Goal: Information Seeking & Learning: Learn about a topic

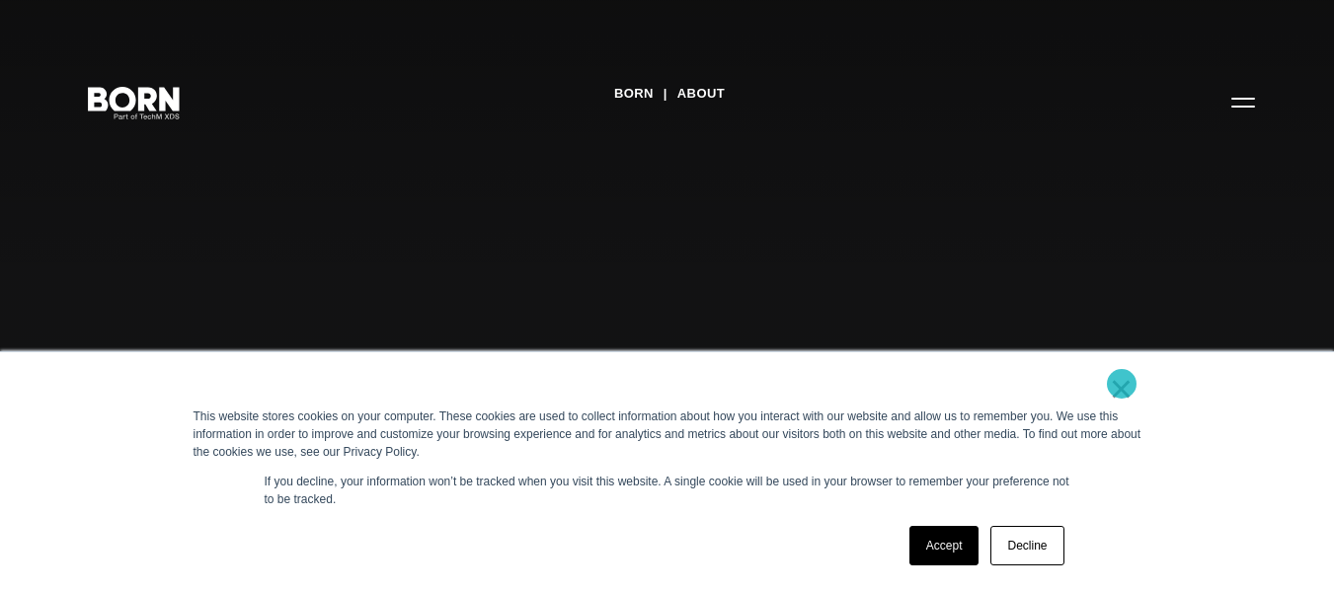
click at [1123, 387] on link "×" at bounding box center [1122, 389] width 24 height 18
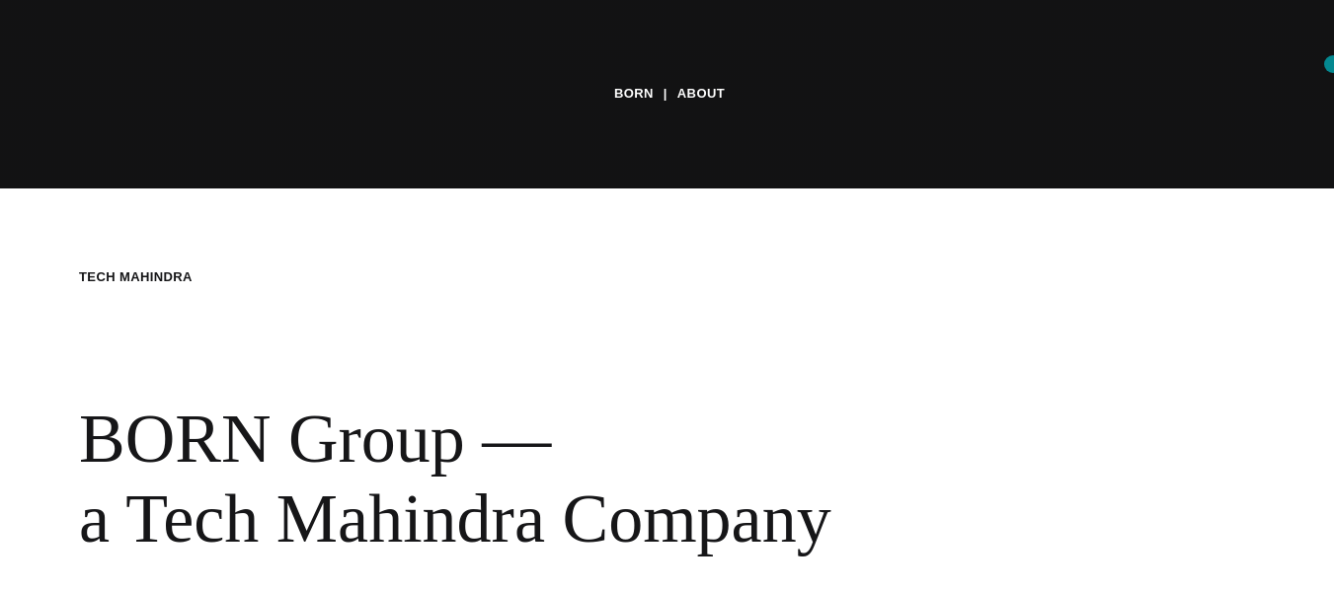
scroll to position [293, 0]
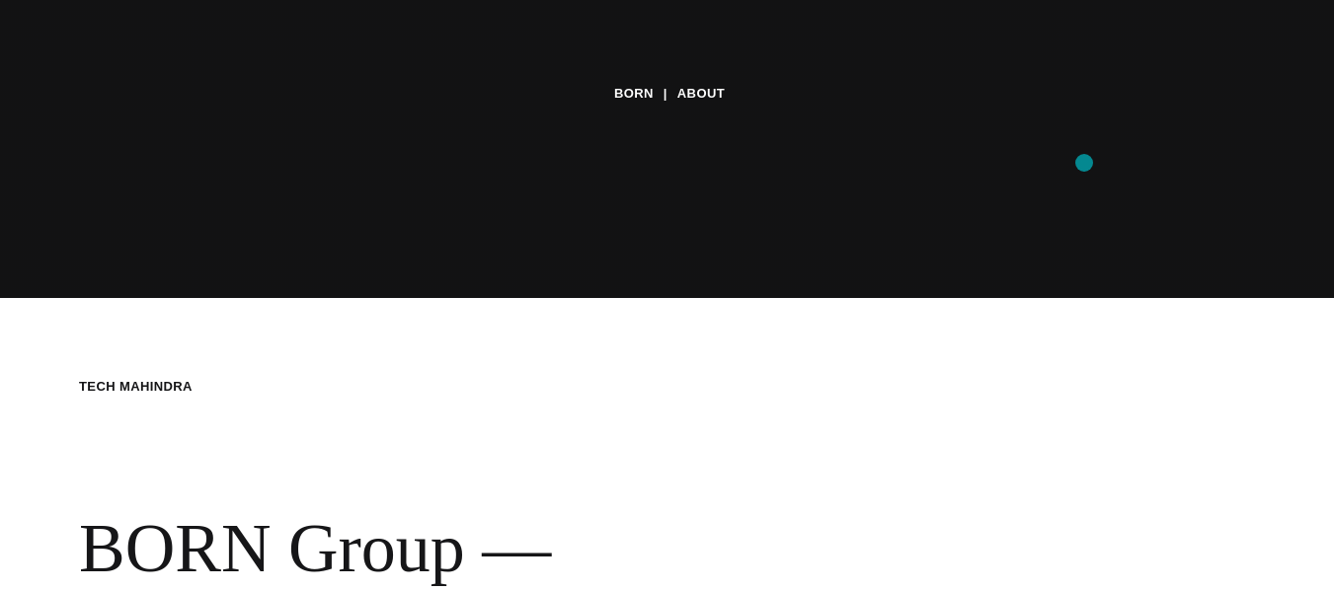
drag, startPoint x: 1092, startPoint y: 131, endPoint x: 1065, endPoint y: 166, distance: 43.6
click at [1065, 166] on div "BORN About Tech Mahindra We partner with brands to deliver award-winning experi…" at bounding box center [667, 295] width 1334 height 591
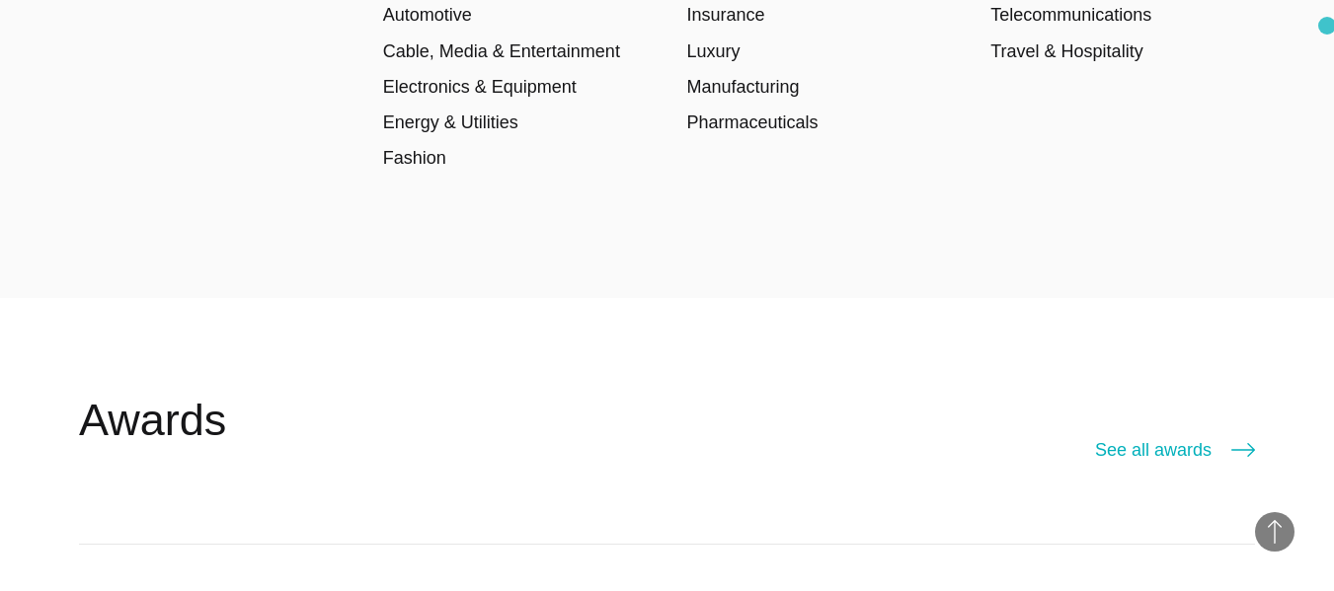
scroll to position [2932, 0]
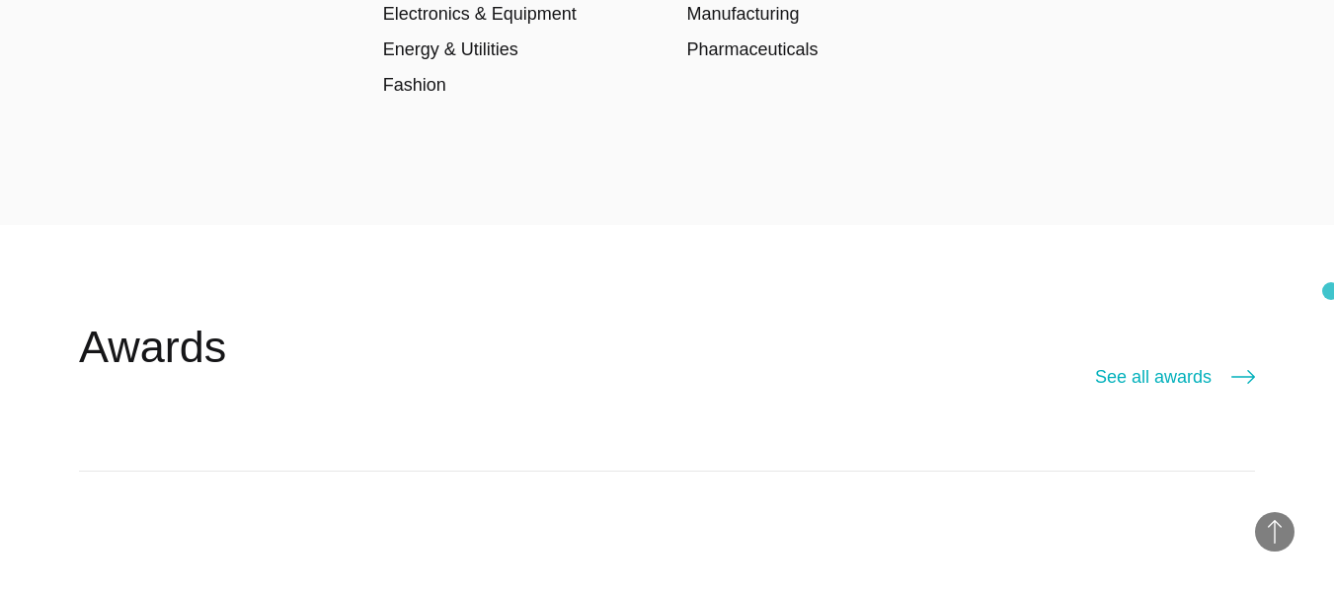
drag, startPoint x: 1331, startPoint y: 272, endPoint x: 1331, endPoint y: 295, distance: 22.7
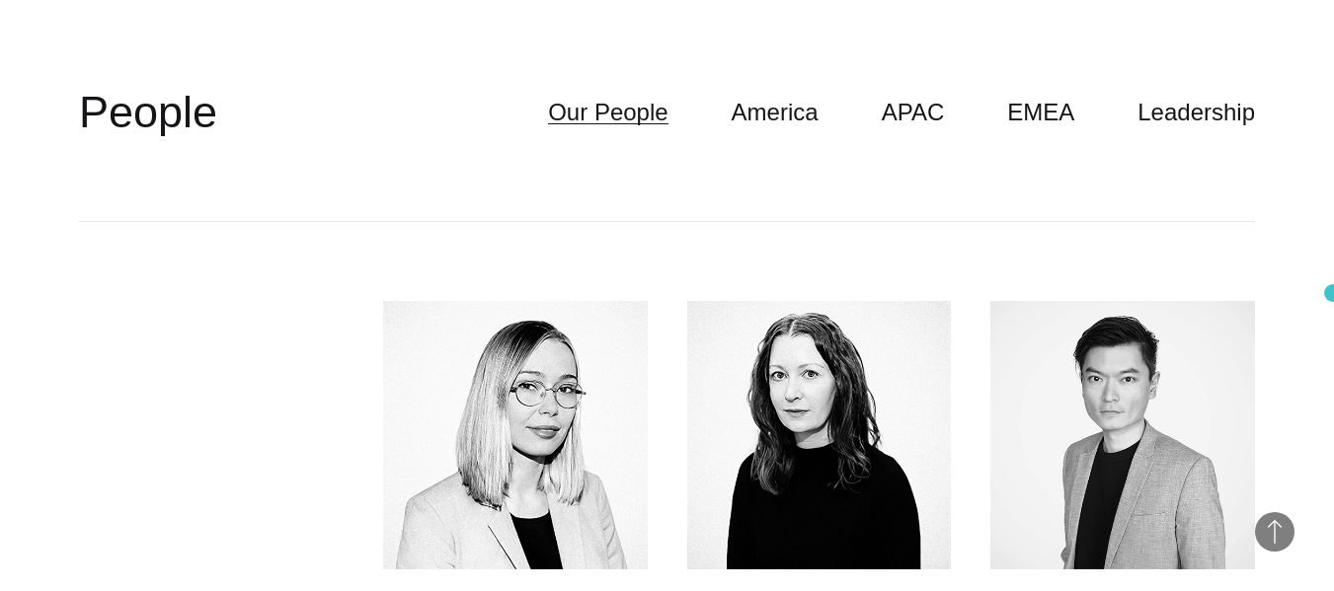
scroll to position [4704, 0]
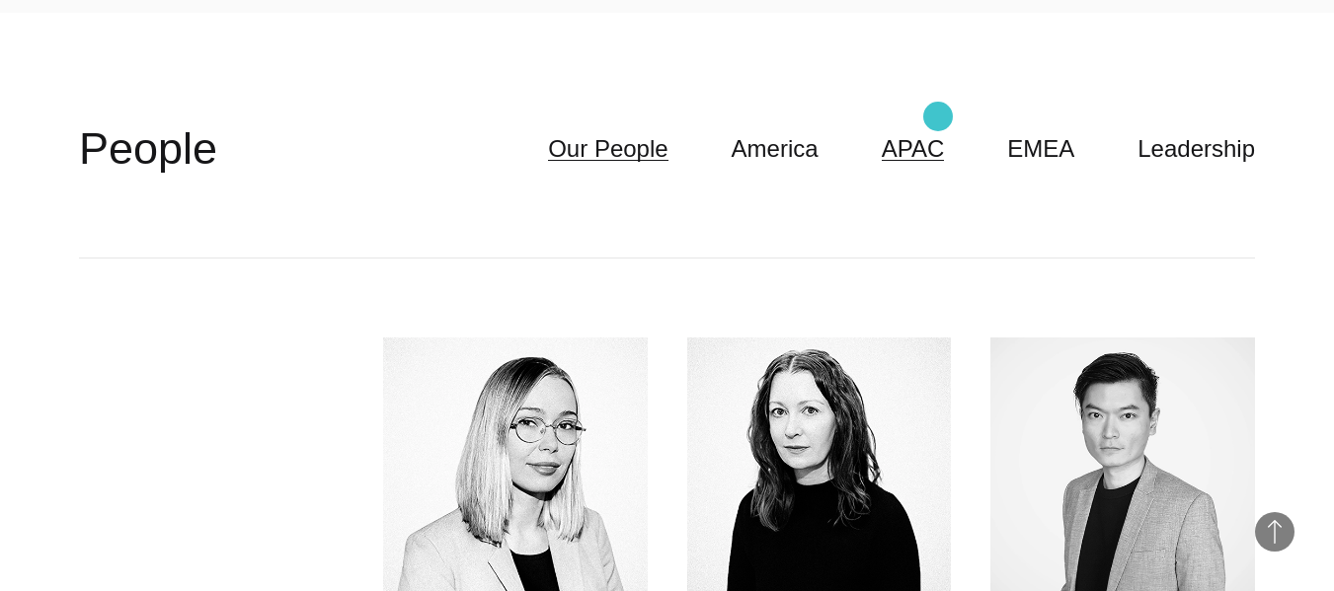
click at [938, 130] on link "APAC" at bounding box center [913, 149] width 63 height 38
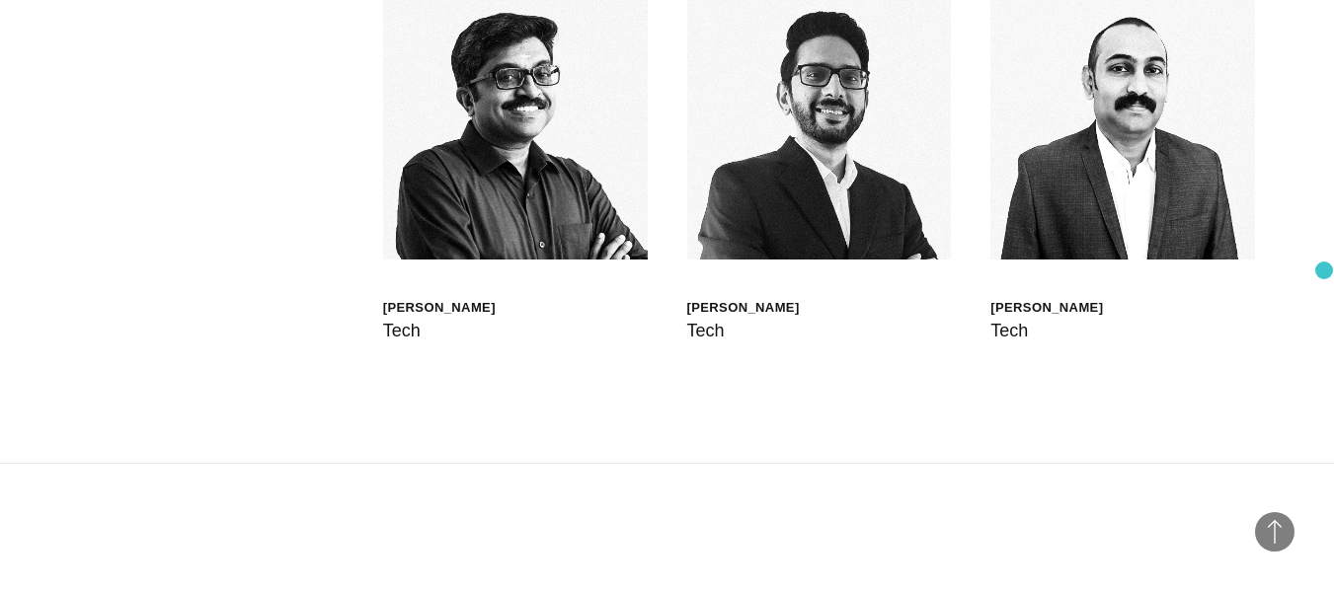
scroll to position [6187, 0]
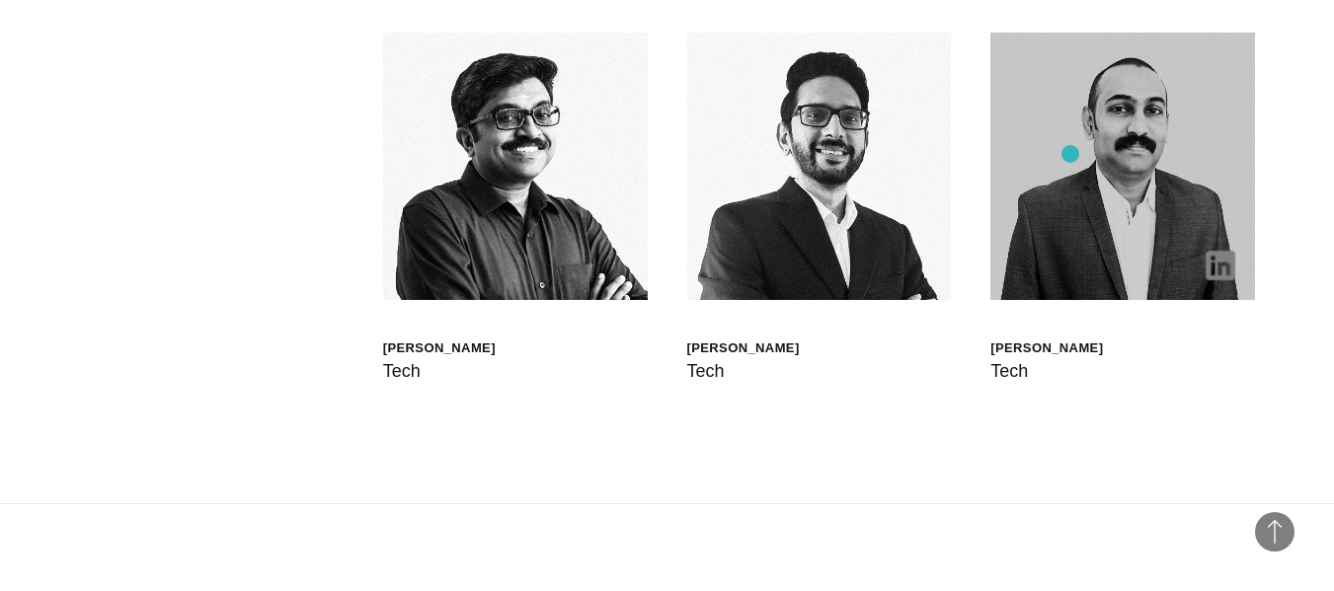
click at [1072, 154] on img at bounding box center [1122, 167] width 265 height 268
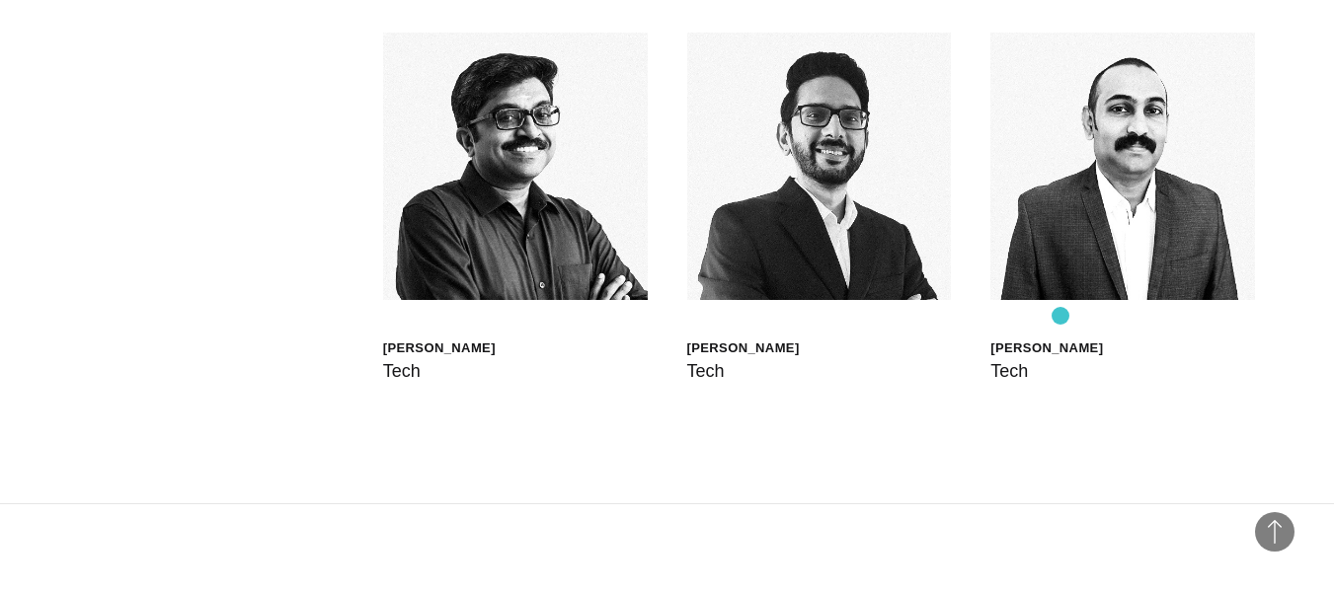
click at [1060, 340] on div "Jinto Thomas" at bounding box center [1046, 348] width 113 height 17
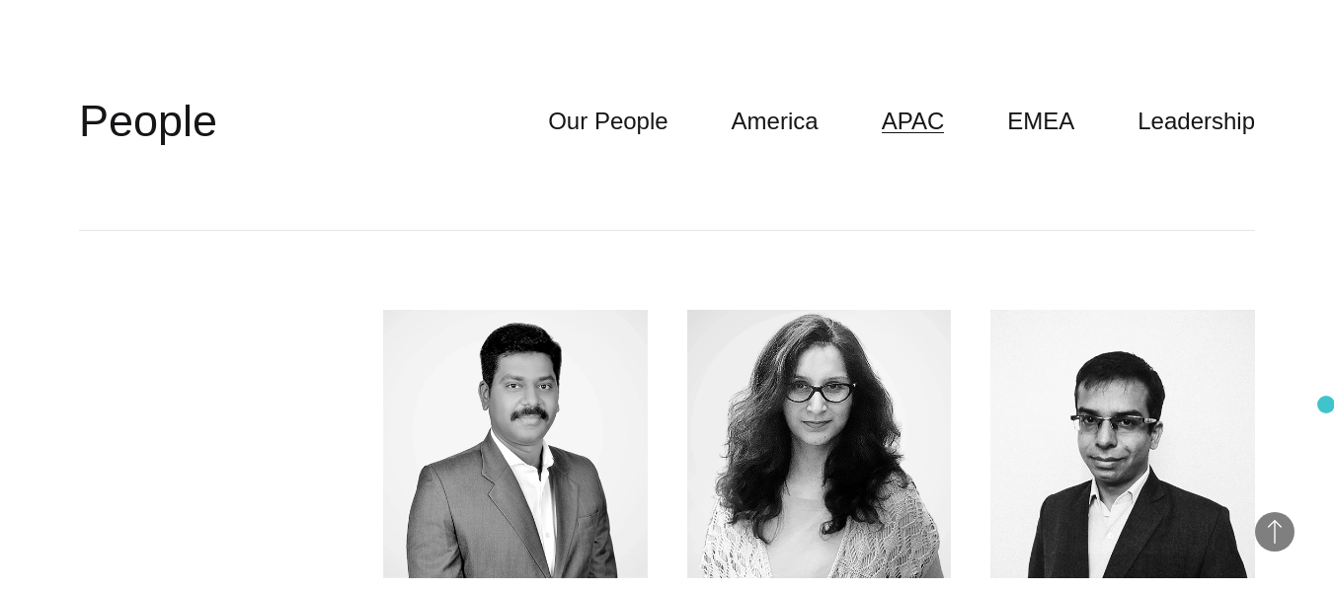
scroll to position [4514, 0]
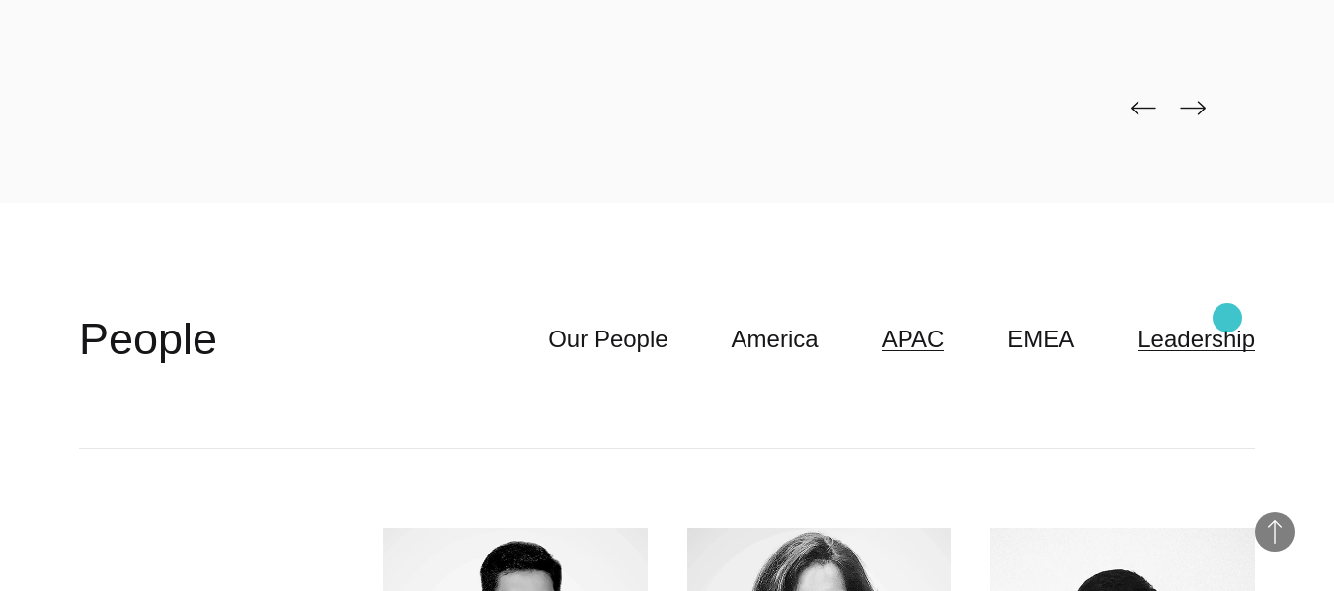
click at [1227, 321] on link "Leadership" at bounding box center [1195, 340] width 117 height 38
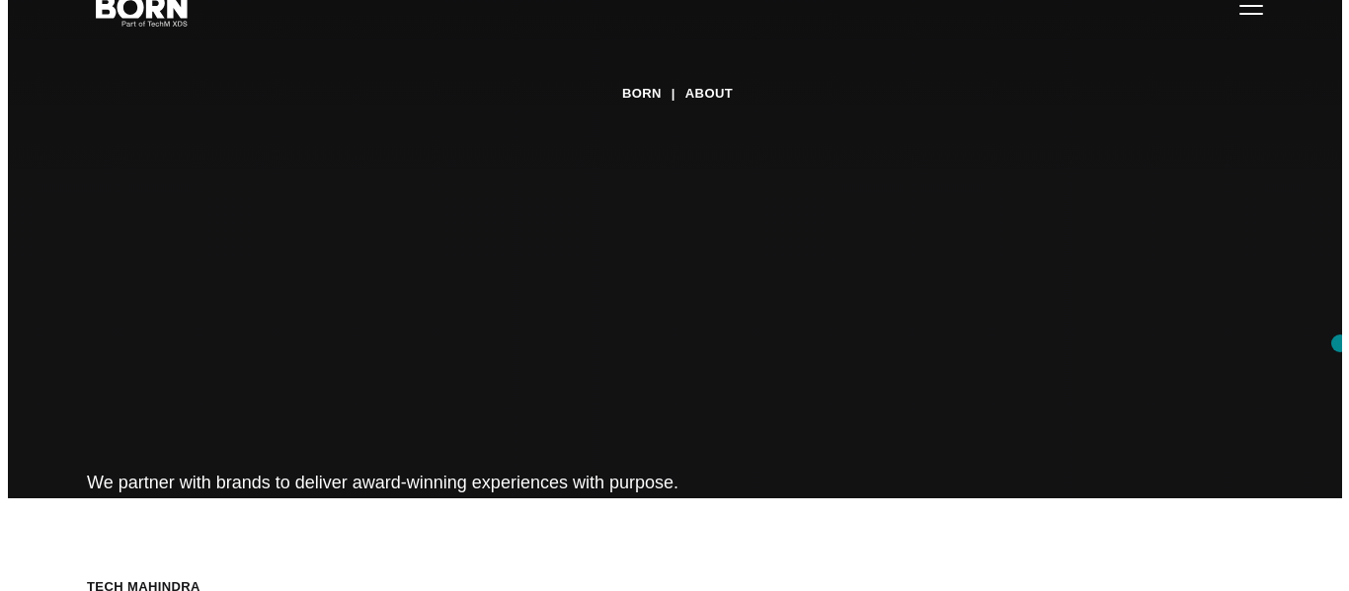
scroll to position [0, 0]
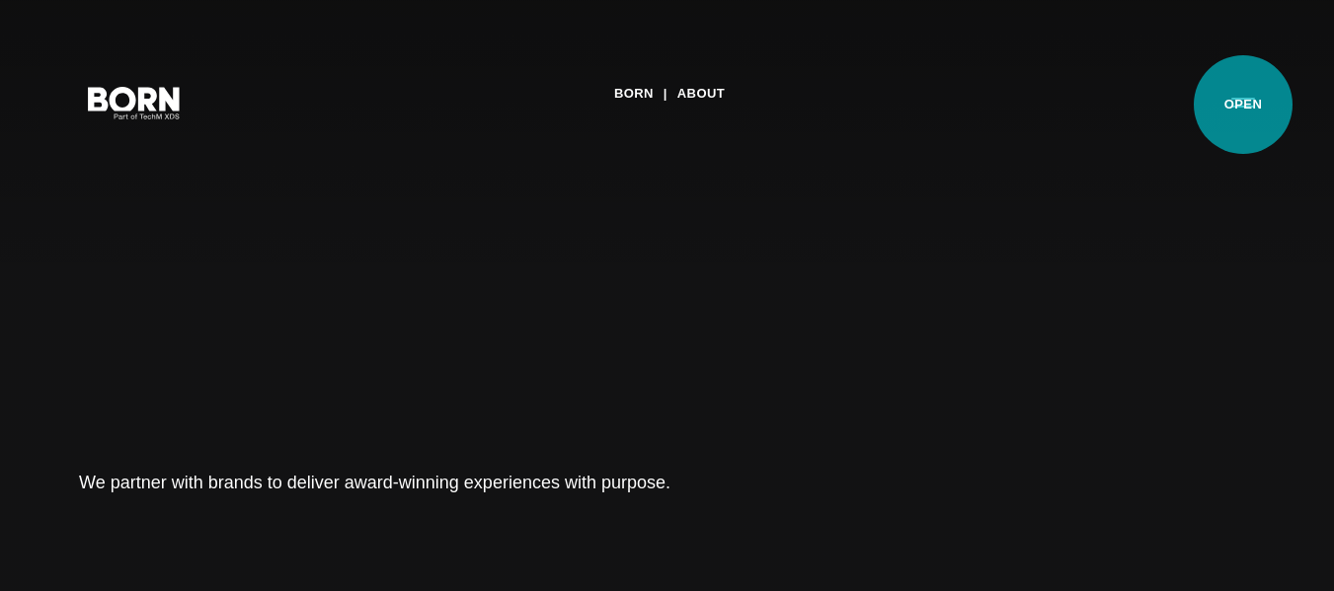
click at [1243, 105] on button "Primary Menu" at bounding box center [1242, 101] width 47 height 41
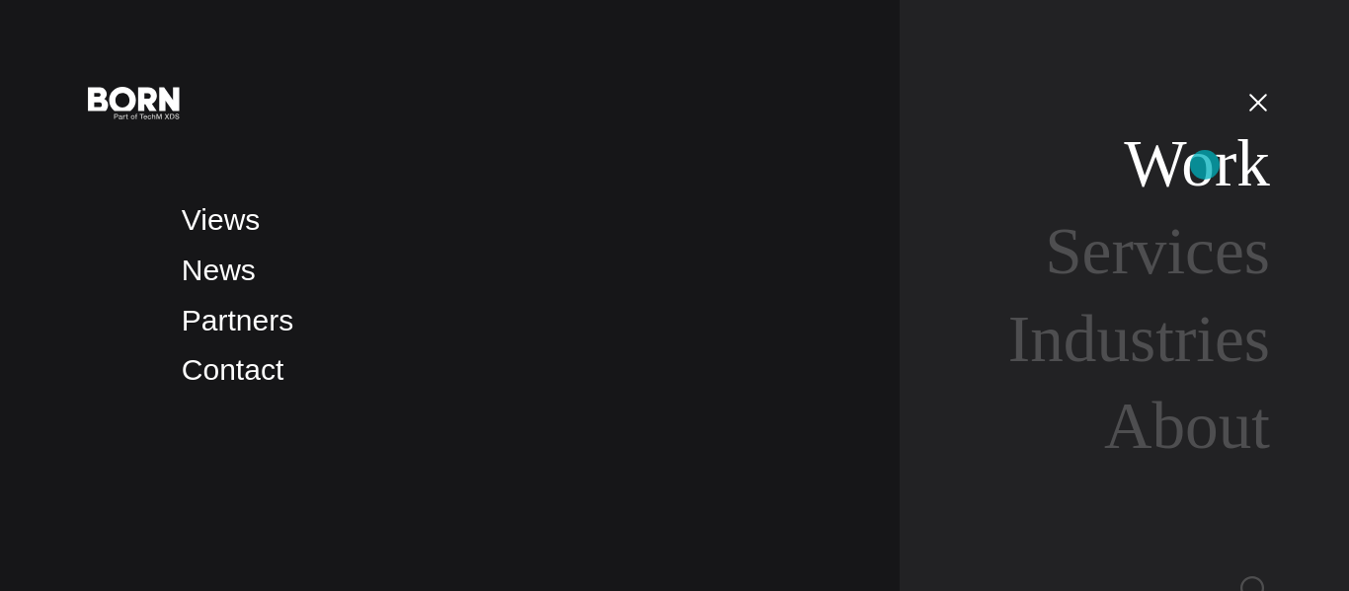
click at [1204, 165] on link "Work" at bounding box center [1197, 163] width 146 height 74
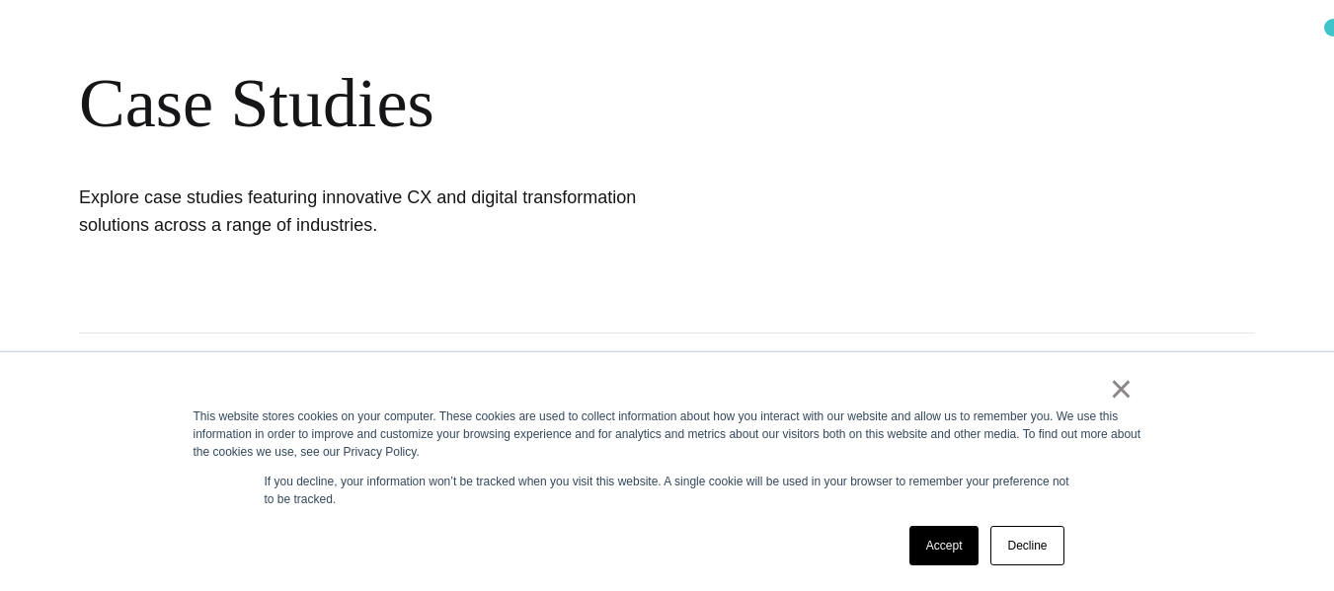
scroll to position [239, 0]
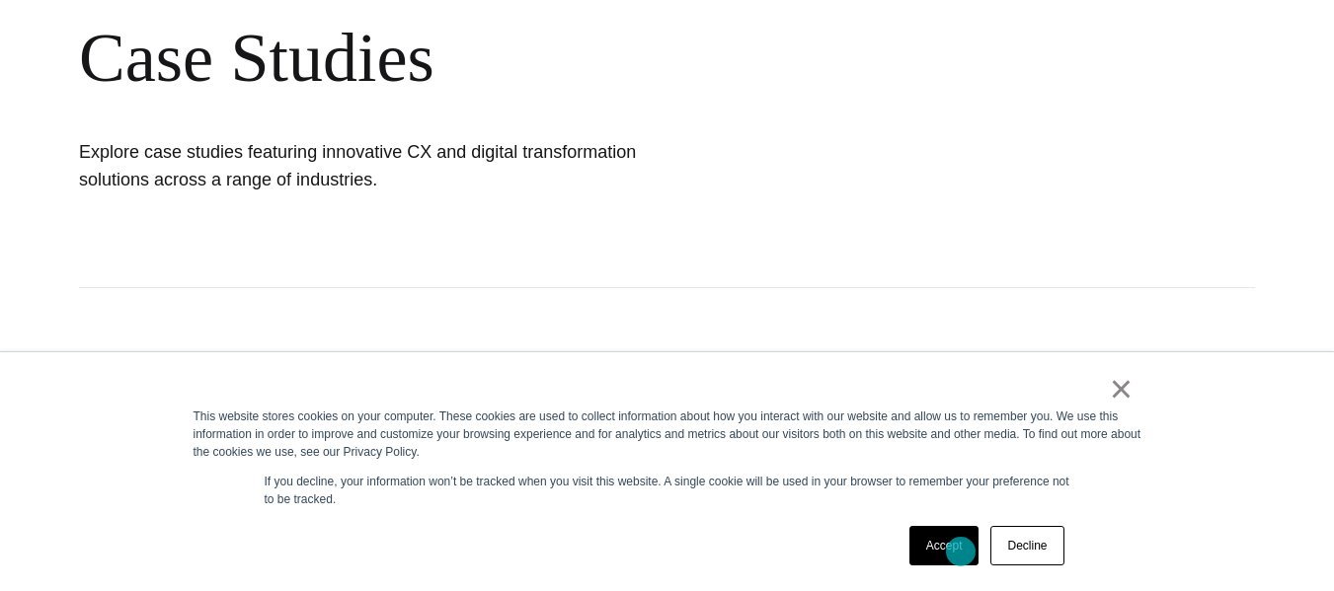
click at [957, 557] on link "Accept" at bounding box center [944, 545] width 70 height 39
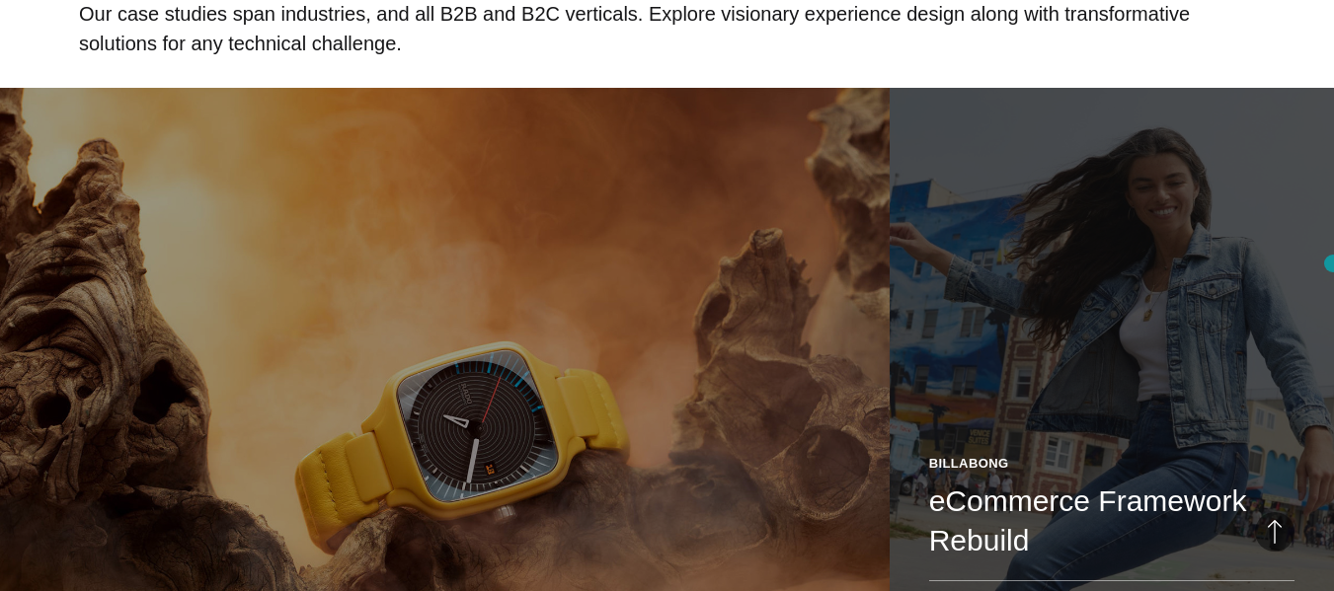
scroll to position [1238, 0]
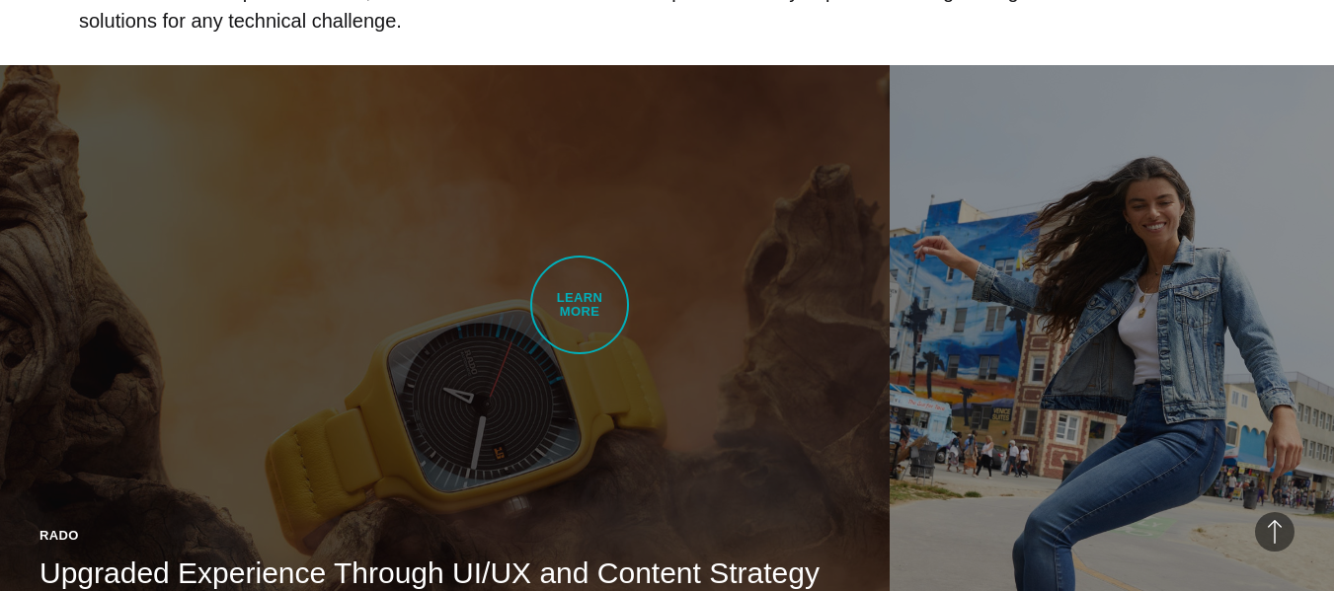
click at [580, 305] on link "Rado Upgraded Experience Through UI/UX and Content Strategy BORN developed Rado…" at bounding box center [445, 415] width 890 height 700
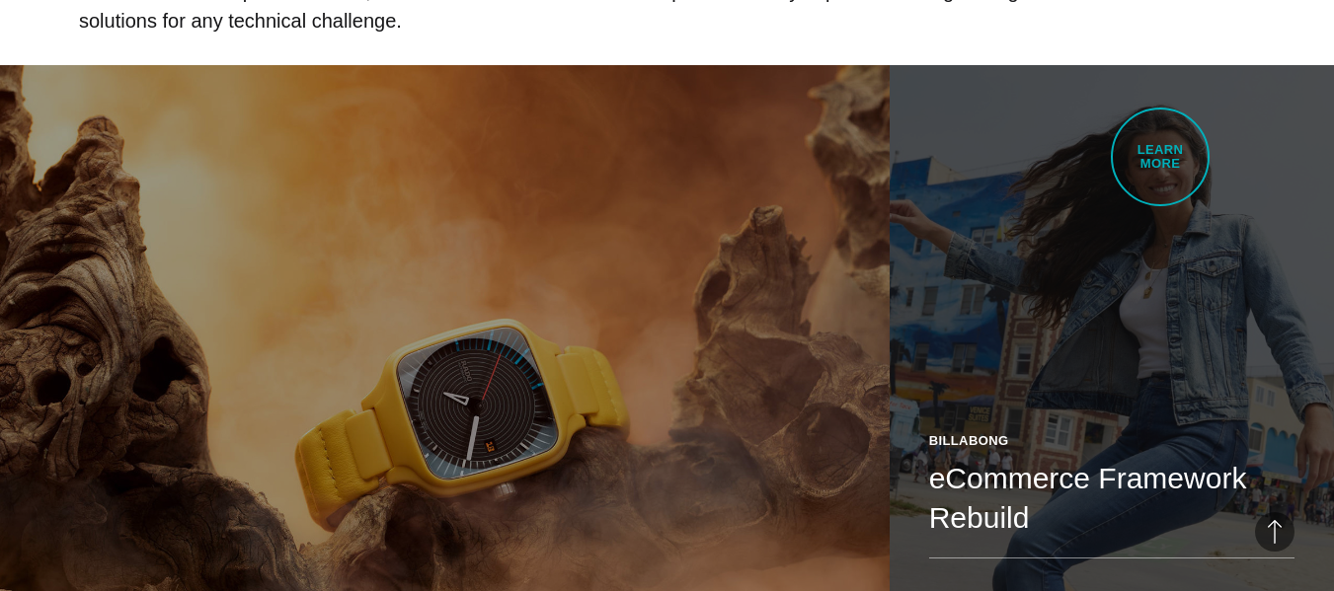
click at [1160, 159] on link "Billabong eCommerce Framework Rebuild Enhanced the shopping experience through …" at bounding box center [1112, 415] width 444 height 700
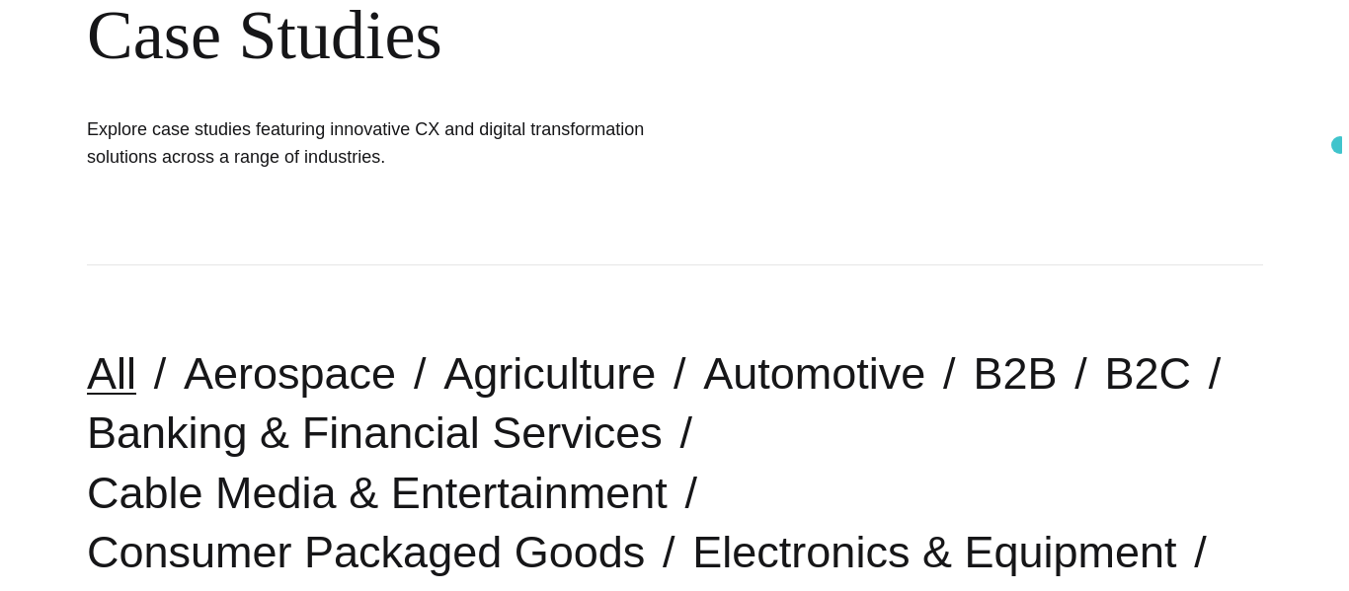
scroll to position [0, 0]
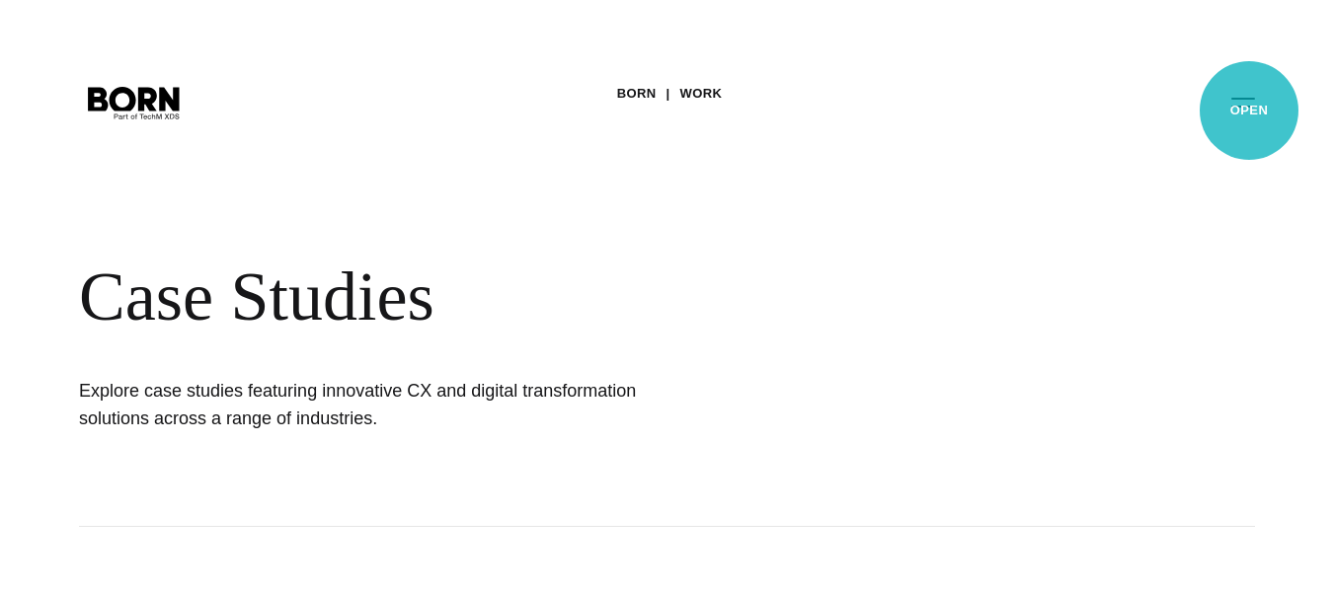
click at [1249, 111] on button "Primary Menu" at bounding box center [1242, 101] width 47 height 41
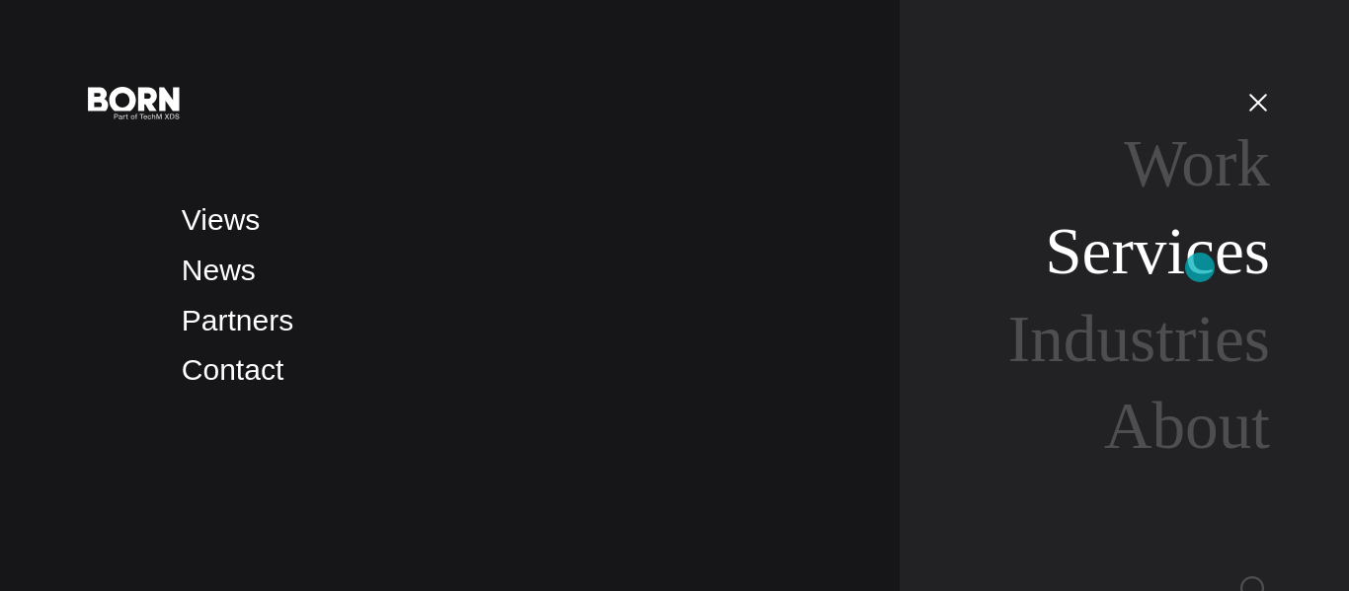
click at [1200, 268] on link "Services" at bounding box center [1157, 251] width 225 height 74
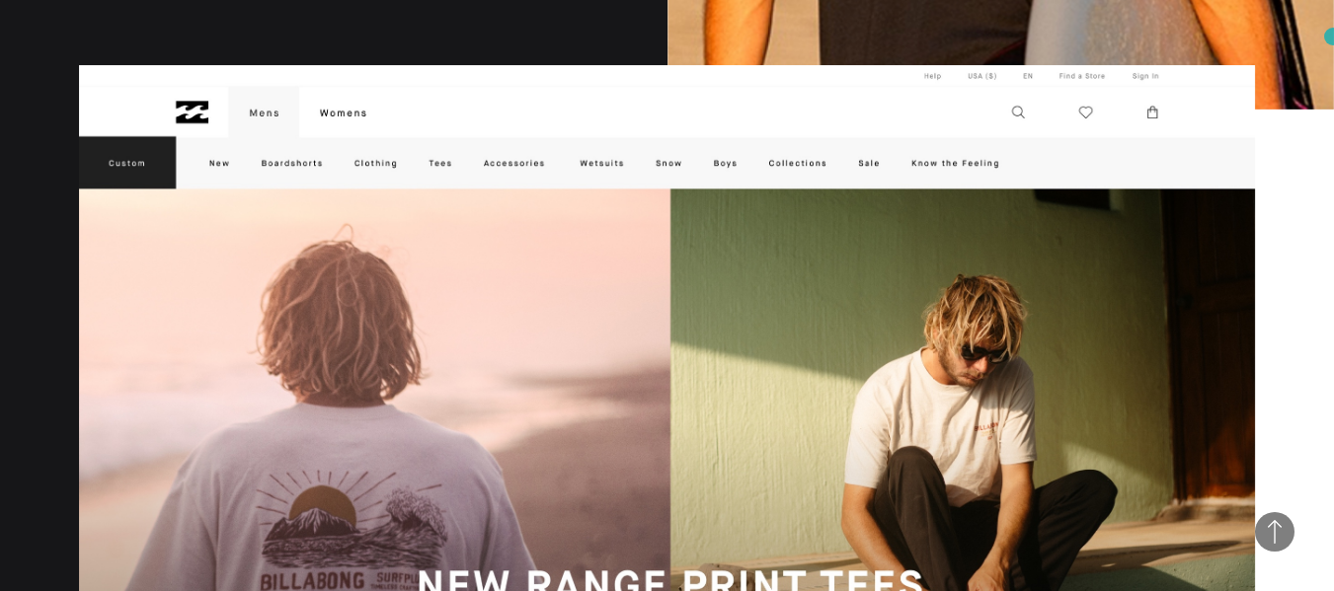
scroll to position [1502, 0]
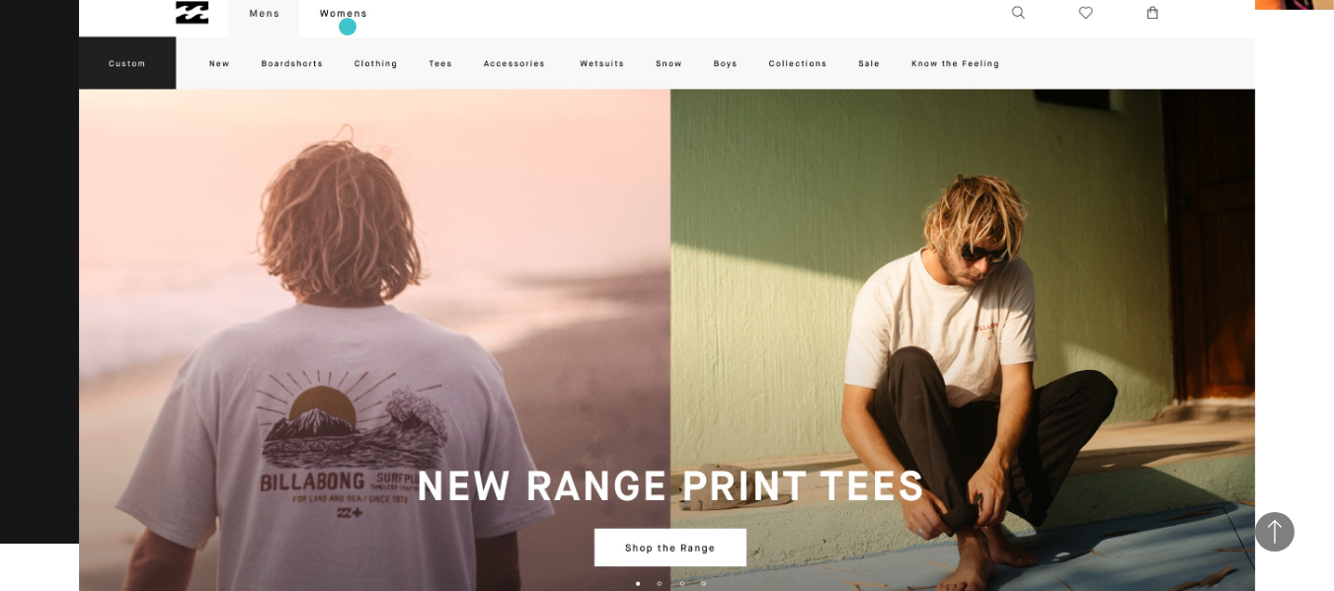
click at [348, 27] on img at bounding box center [667, 318] width 1176 height 706
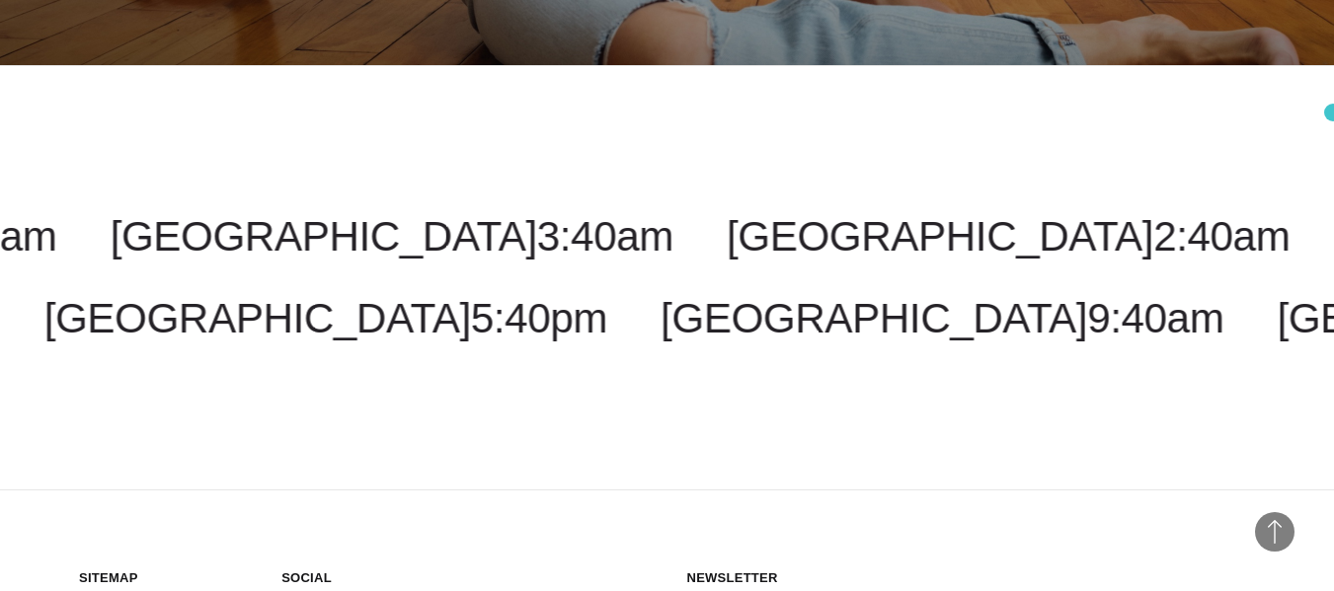
scroll to position [17657, 0]
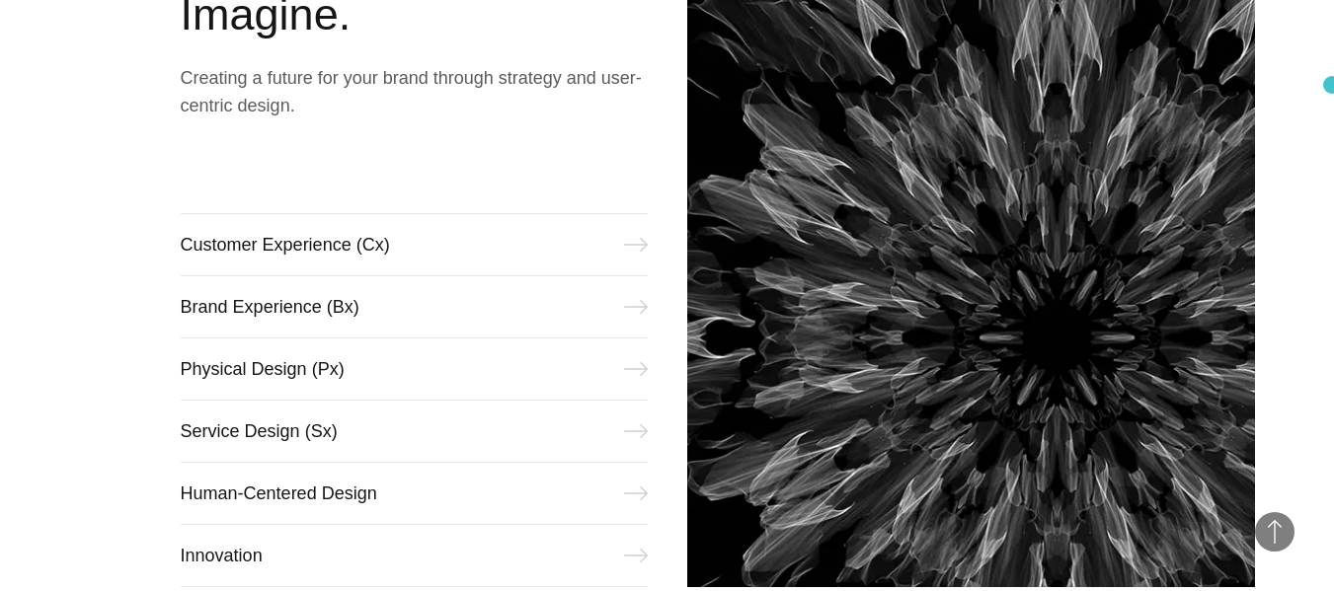
scroll to position [716, 0]
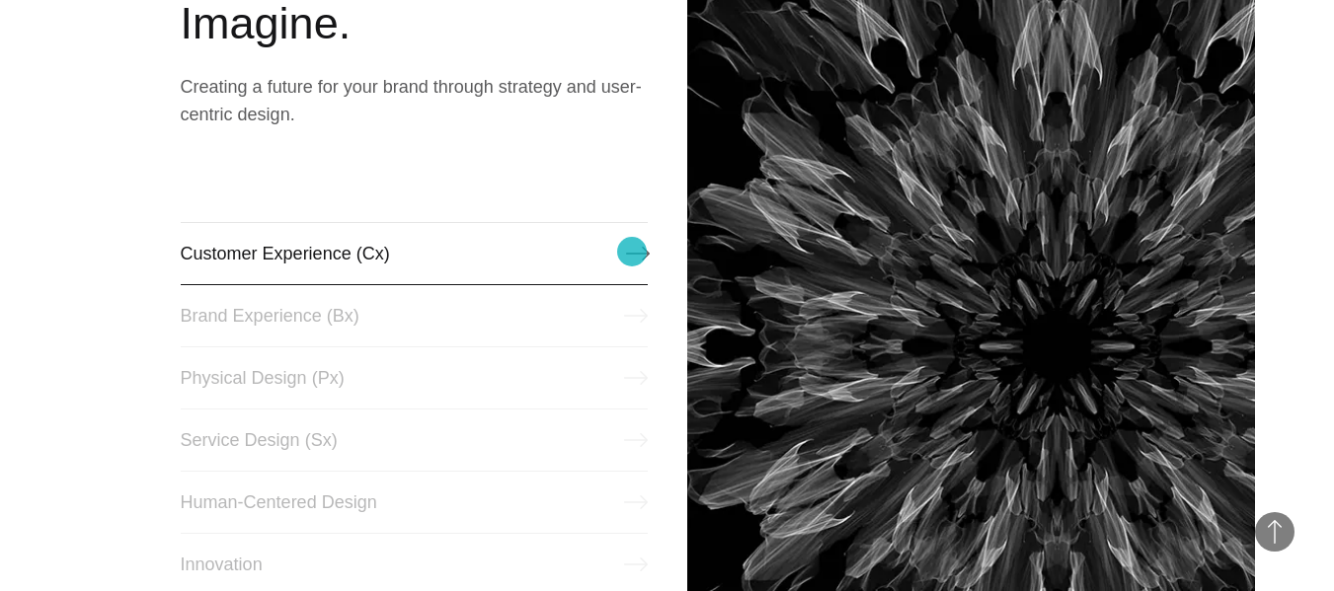
click at [632, 252] on link "Customer Experience (Cx)" at bounding box center [414, 253] width 467 height 63
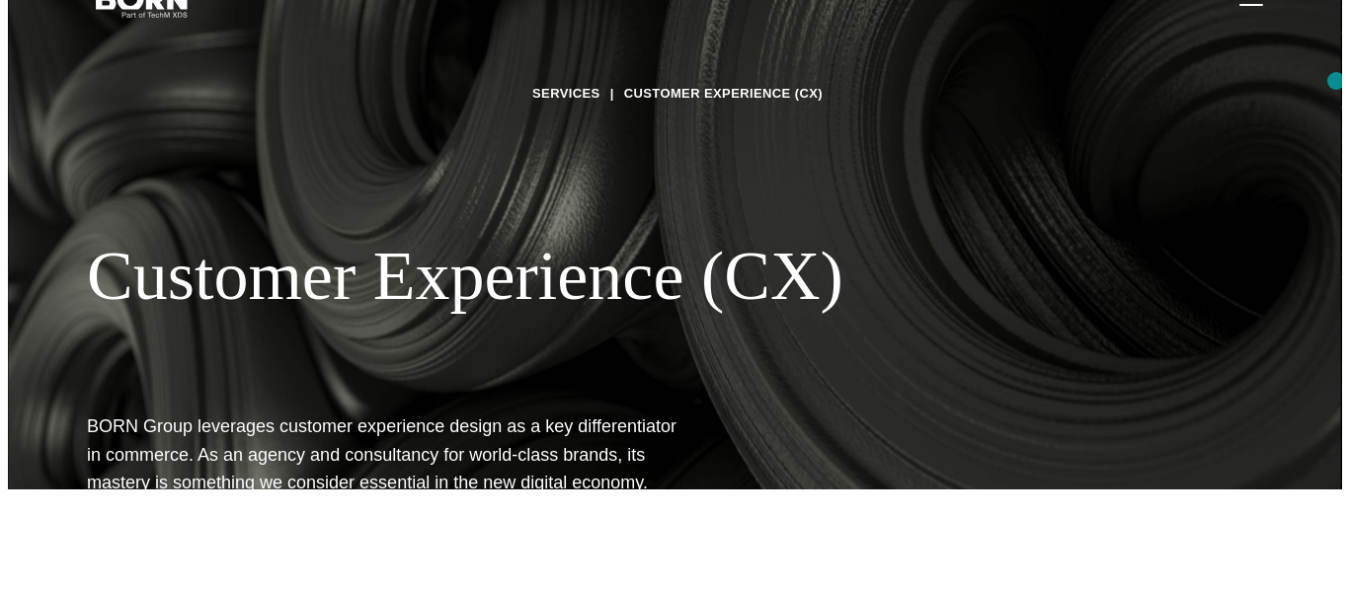
scroll to position [34, 0]
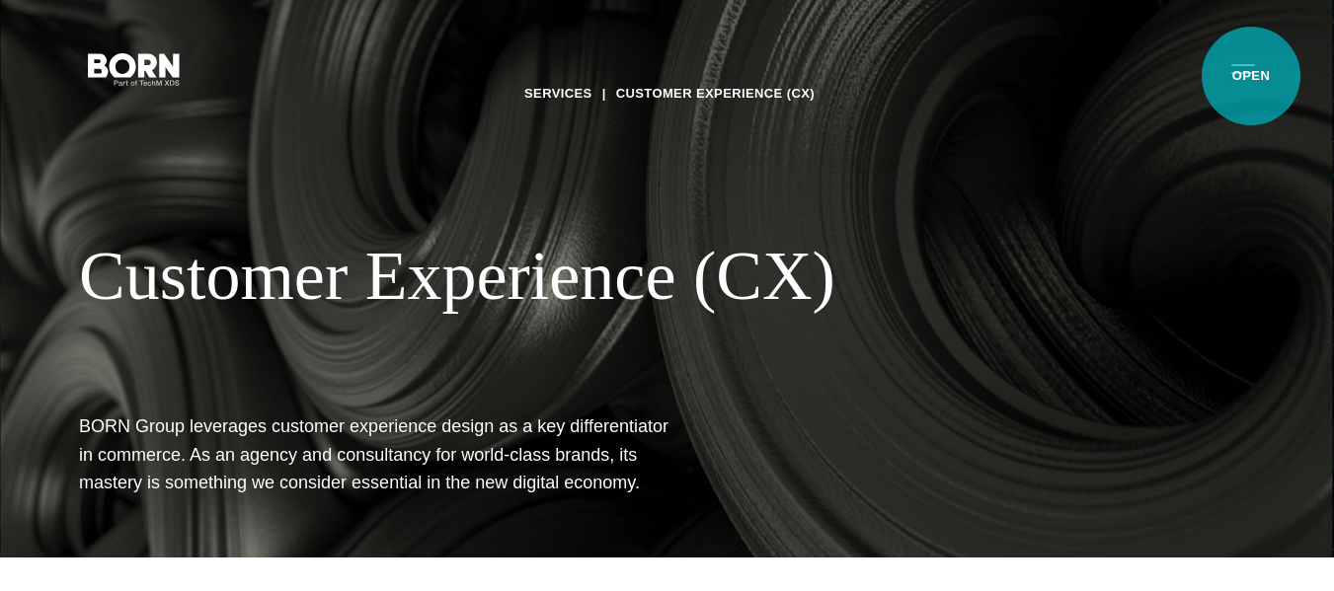
click at [1251, 76] on button "Primary Menu" at bounding box center [1242, 67] width 47 height 41
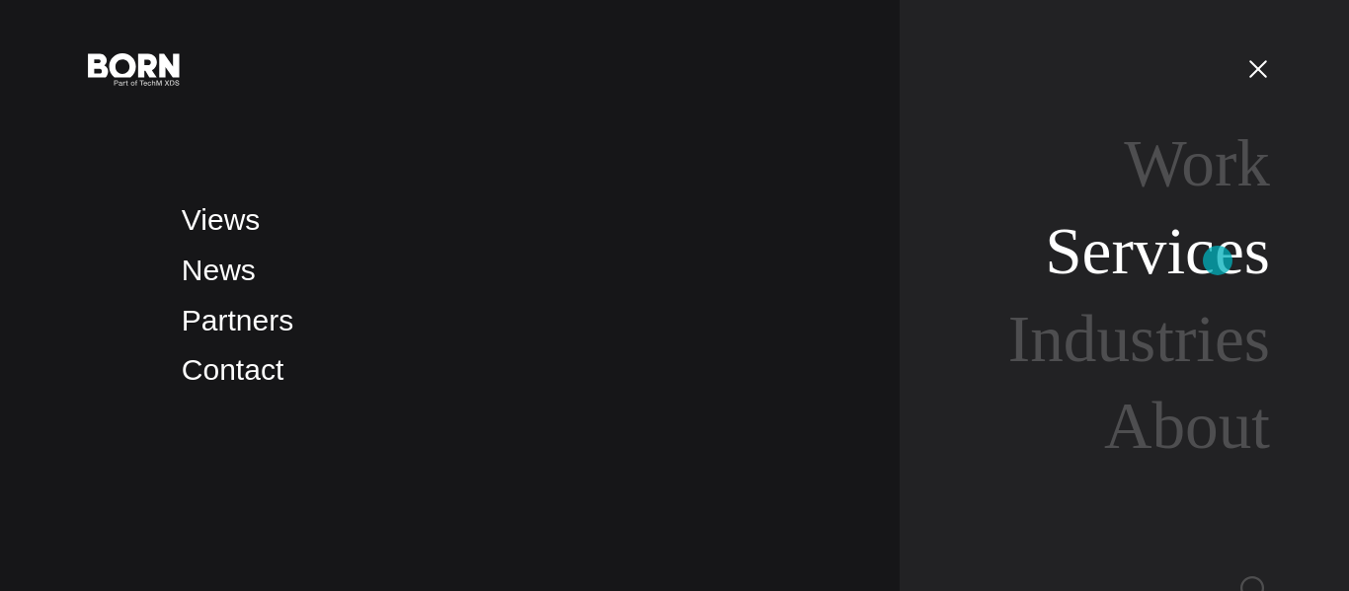
click at [1217, 261] on link "Services" at bounding box center [1157, 251] width 225 height 74
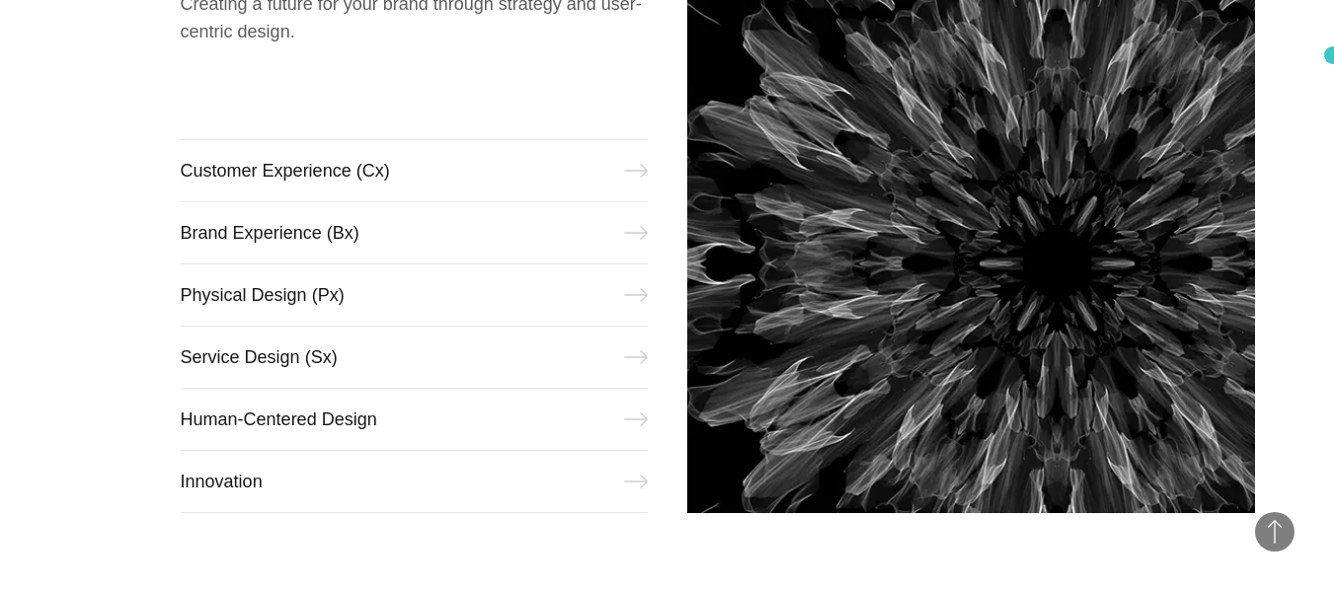
scroll to position [831, 0]
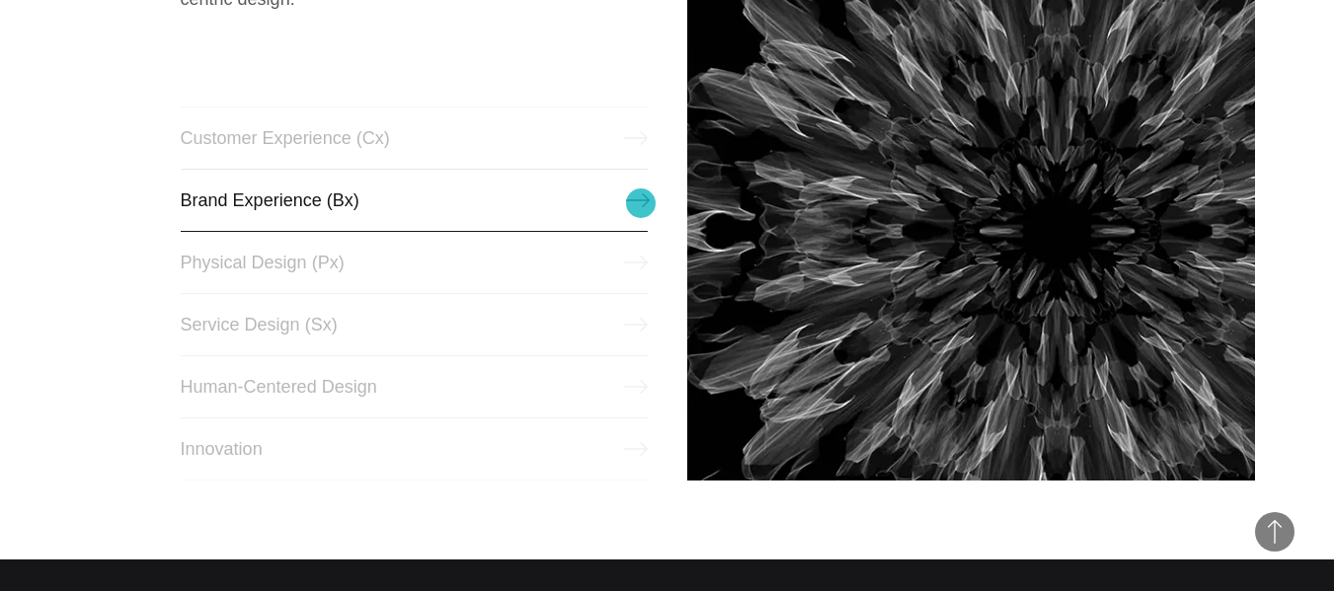
click at [641, 203] on link "Brand Experience (Bx)" at bounding box center [414, 200] width 467 height 63
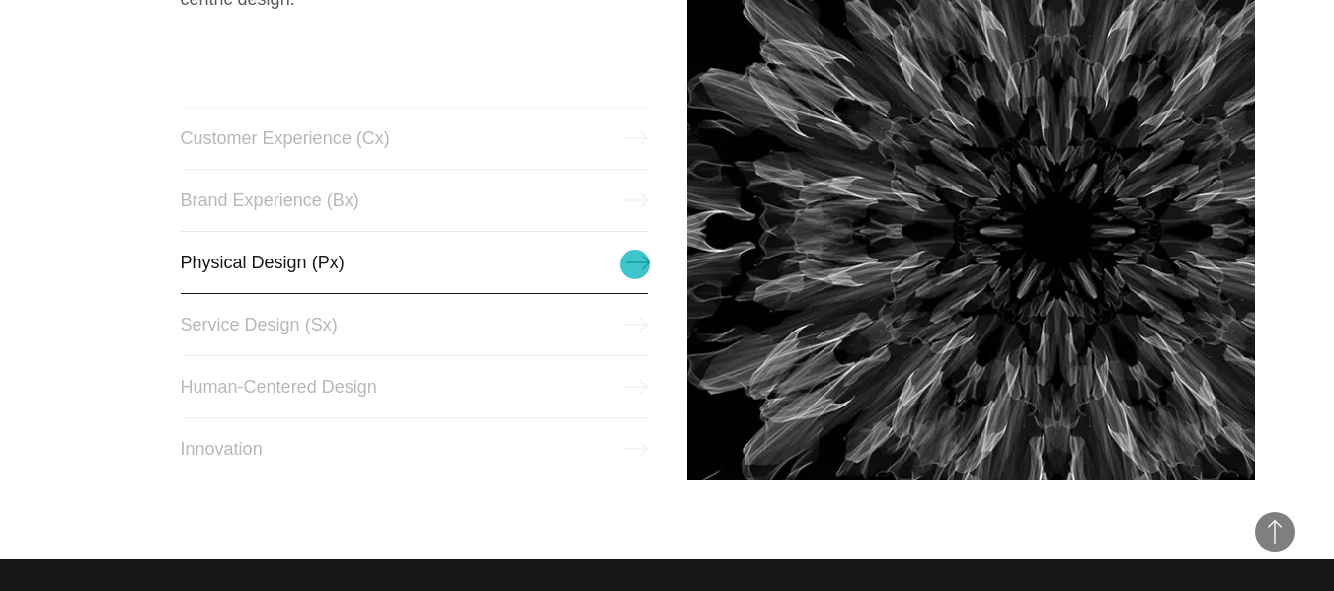
click at [635, 265] on link "Physical Design (Px)" at bounding box center [414, 262] width 467 height 63
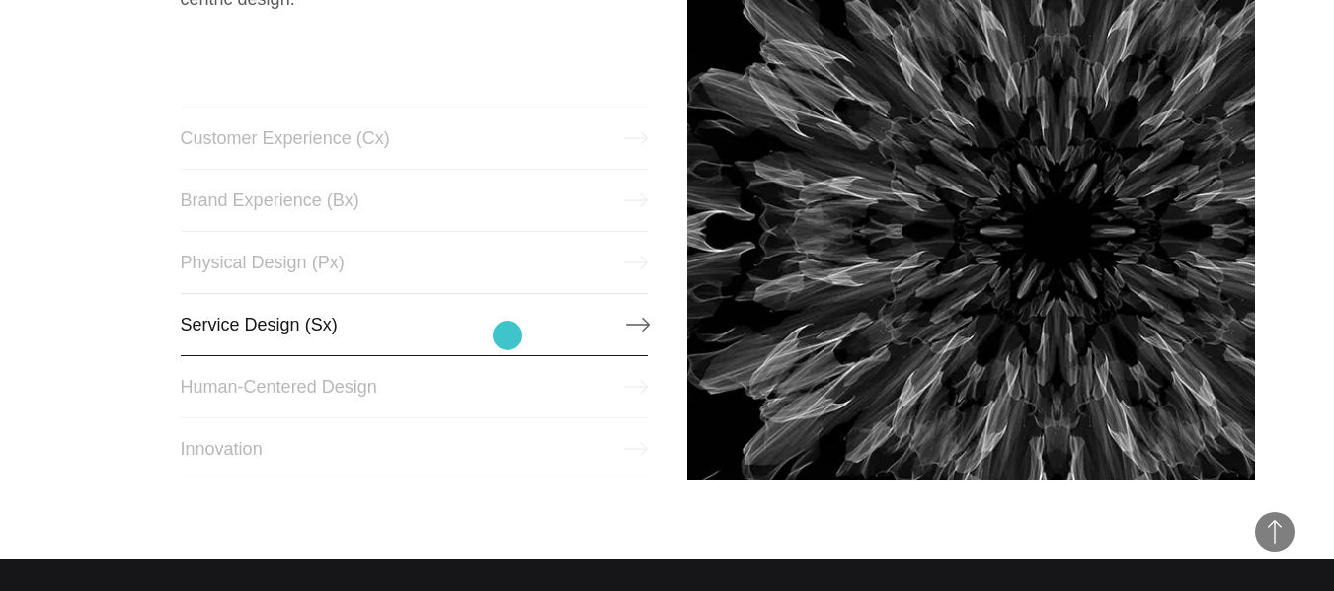
click at [507, 336] on link "Service Design (Sx)" at bounding box center [414, 324] width 467 height 63
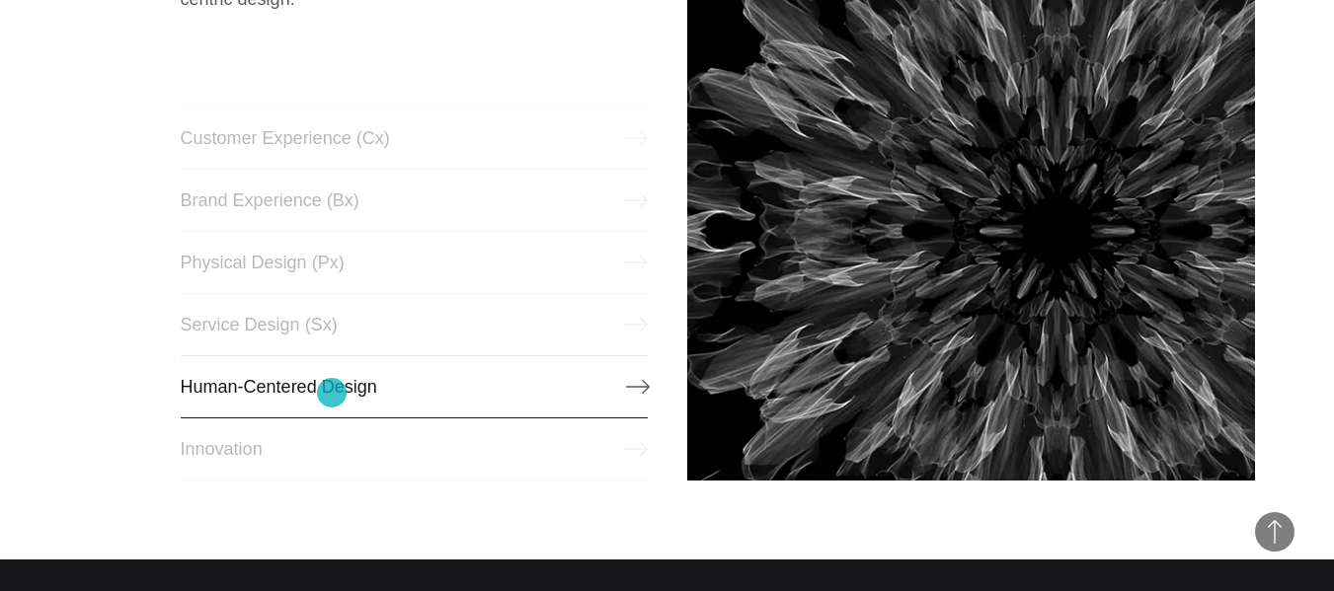
click at [332, 393] on link "Human-Centered Design" at bounding box center [414, 386] width 467 height 63
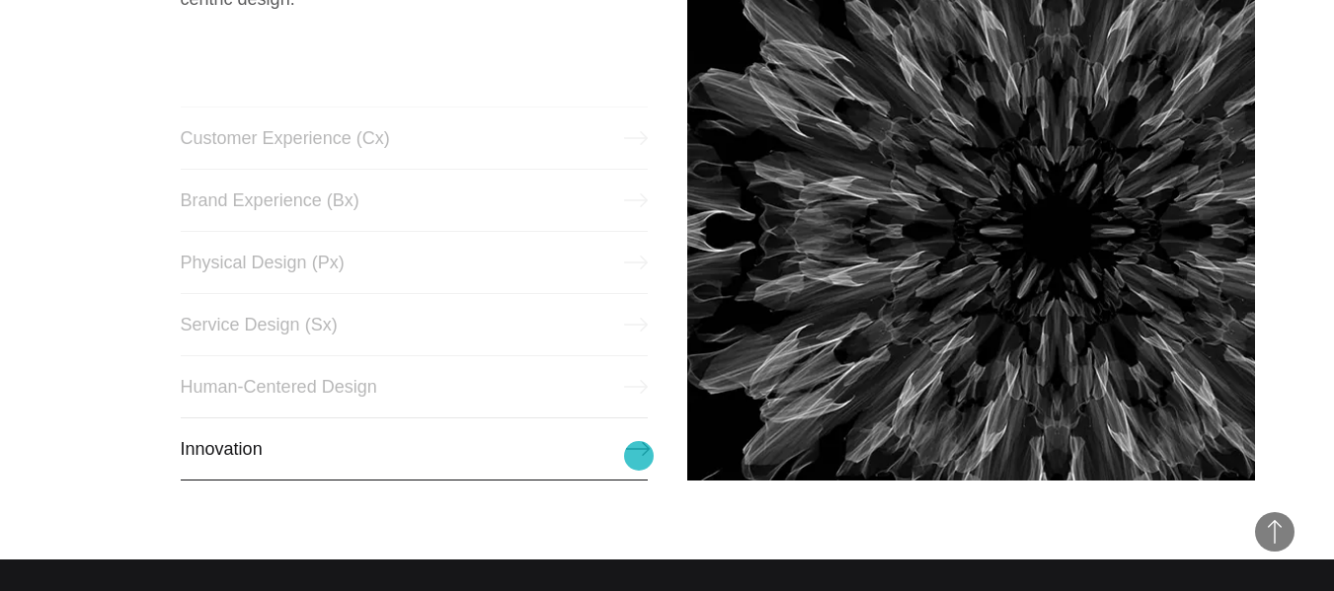
click at [644, 452] on link "Innovation" at bounding box center [414, 449] width 467 height 63
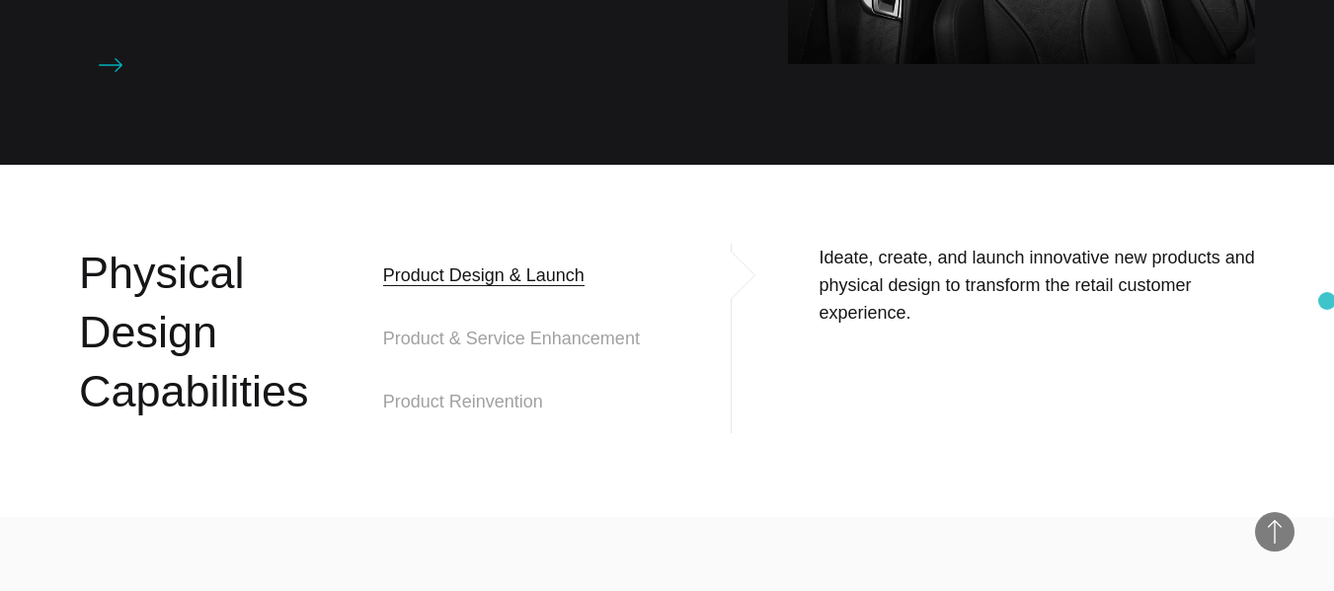
scroll to position [1566, 0]
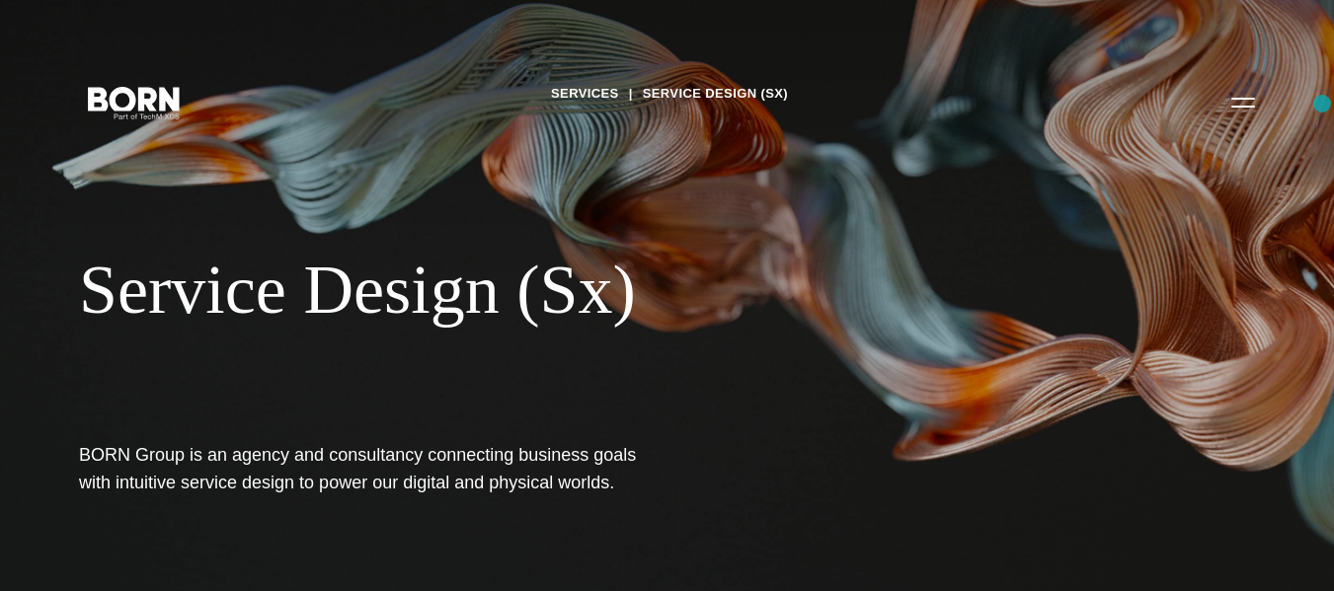
drag, startPoint x: 1324, startPoint y: 71, endPoint x: 1323, endPoint y: 110, distance: 38.5
click at [1323, 110] on div "Services Service Design (Sx) Service Design (Sx) BORN Group is an agency and co…" at bounding box center [667, 295] width 1334 height 591
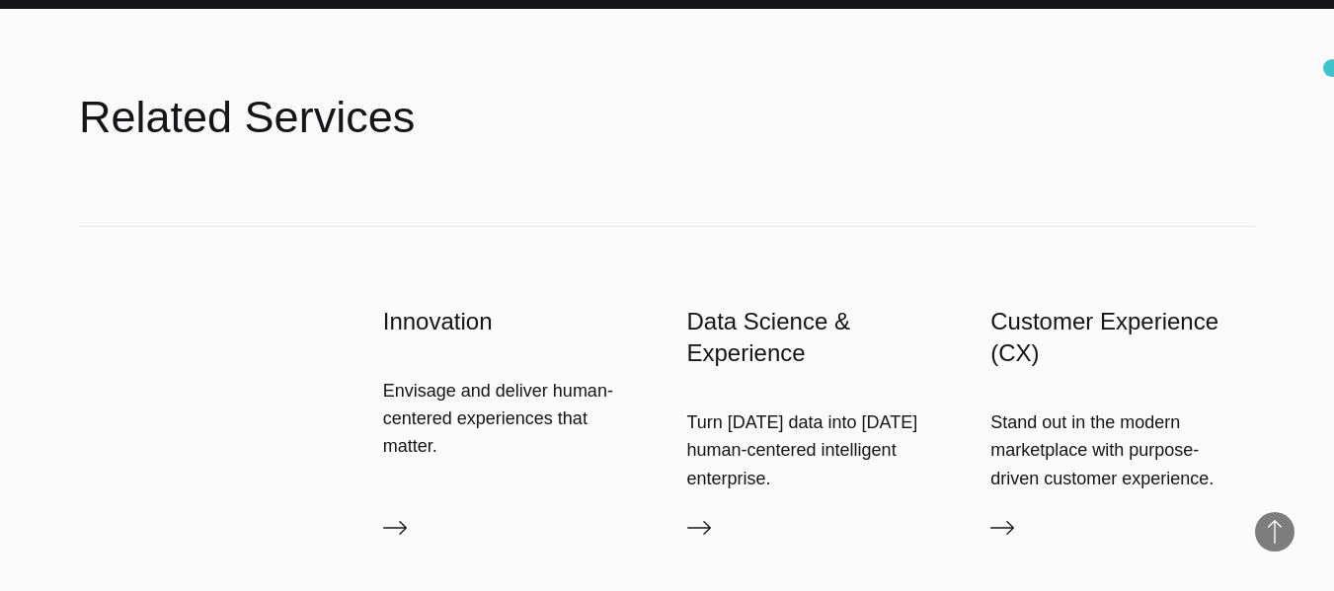
scroll to position [1901, 0]
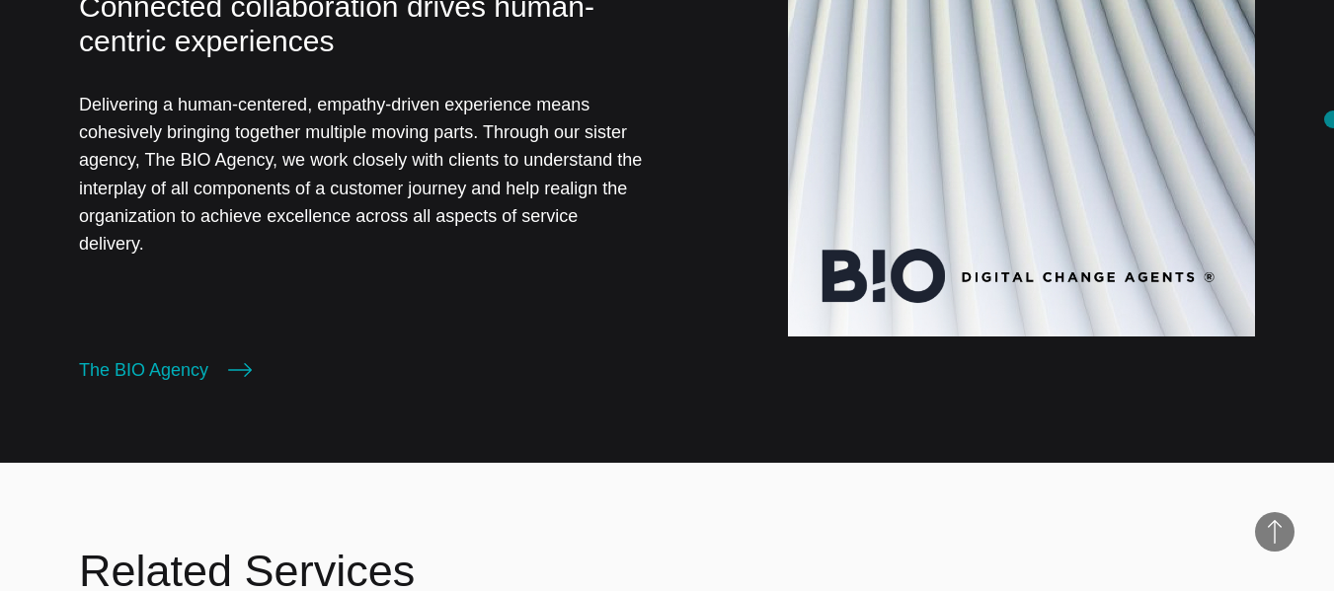
scroll to position [1904, 0]
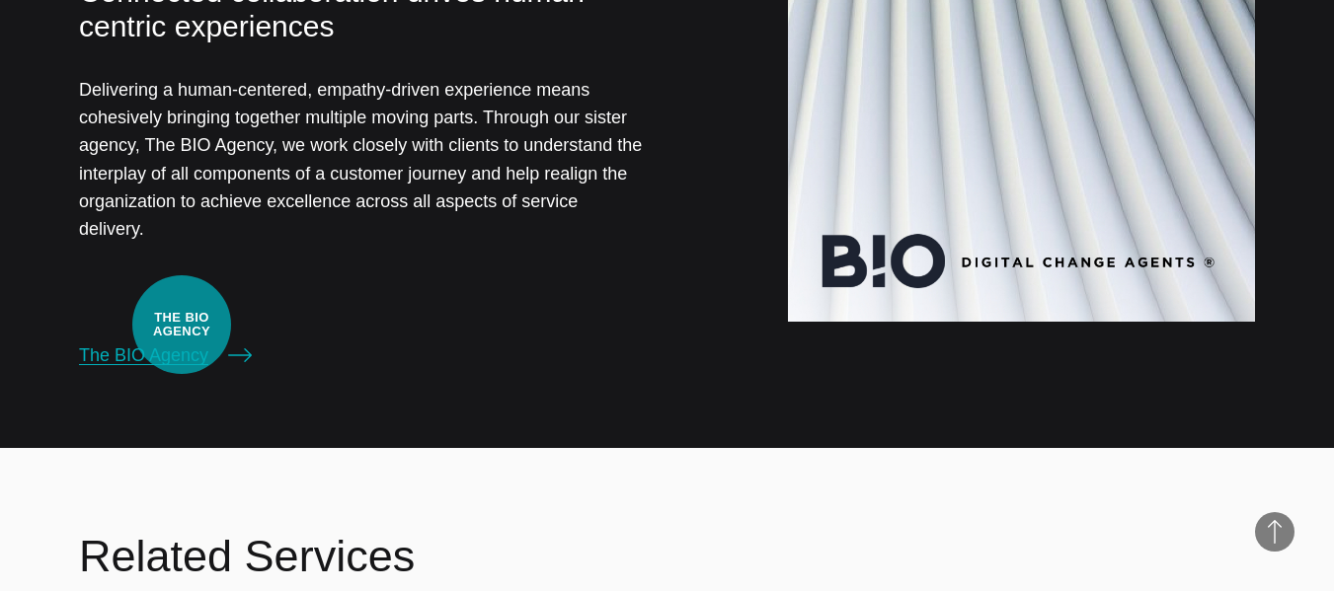
click at [182, 342] on link "The BIO Agency" at bounding box center [165, 356] width 173 height 28
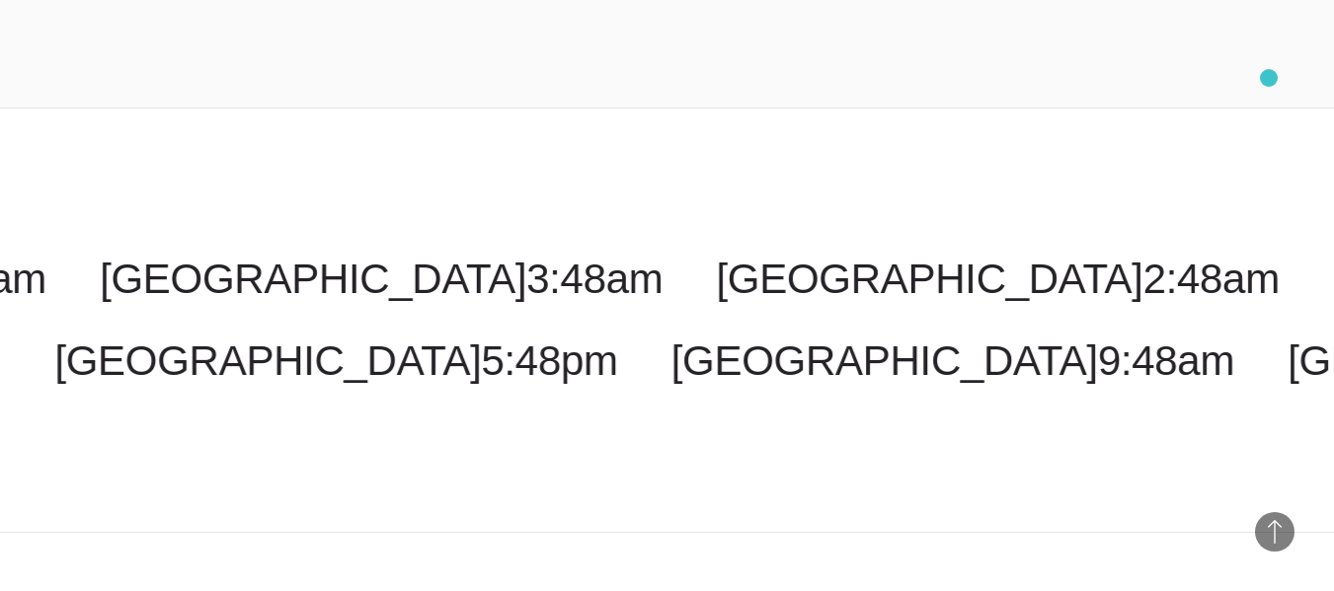
scroll to position [4111, 0]
